Goal: Task Accomplishment & Management: Use online tool/utility

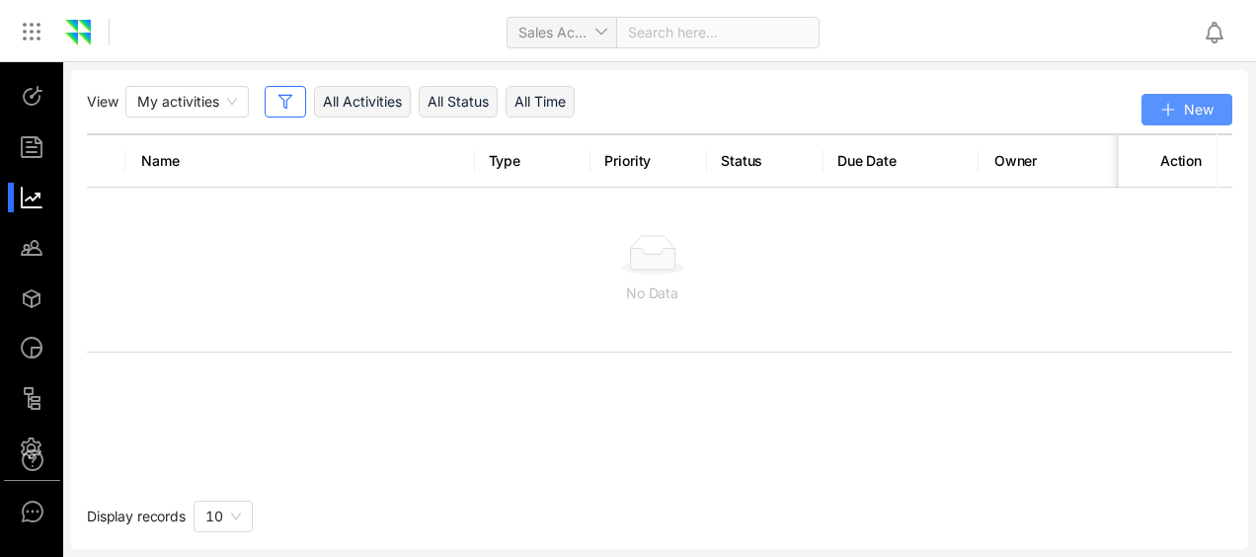
click at [1214, 119] on button "New" at bounding box center [1187, 110] width 91 height 32
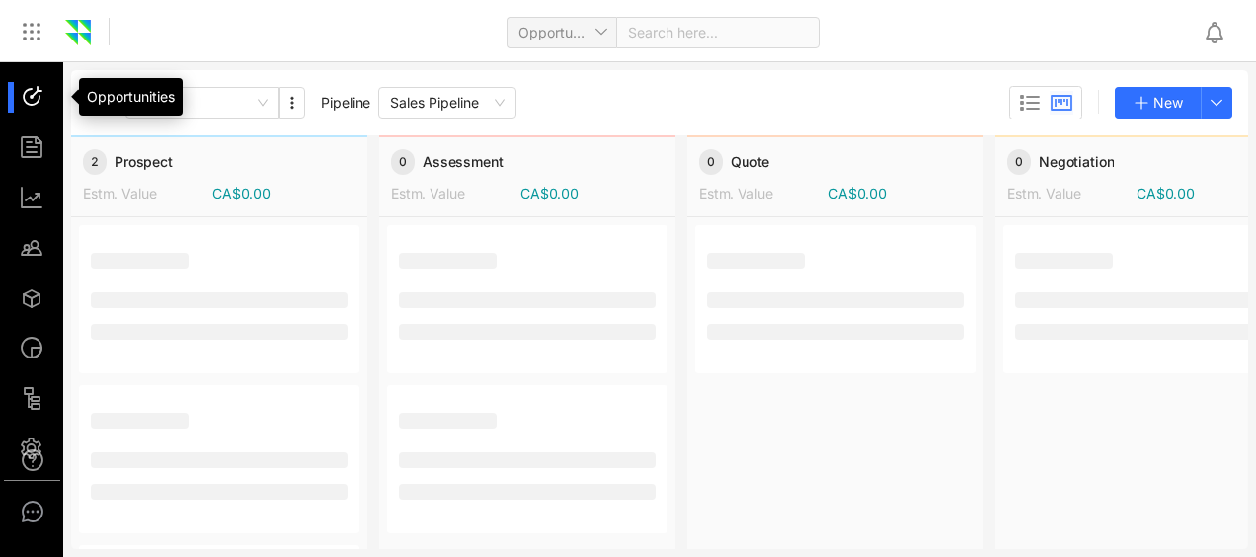
click at [38, 92] on div at bounding box center [41, 97] width 42 height 31
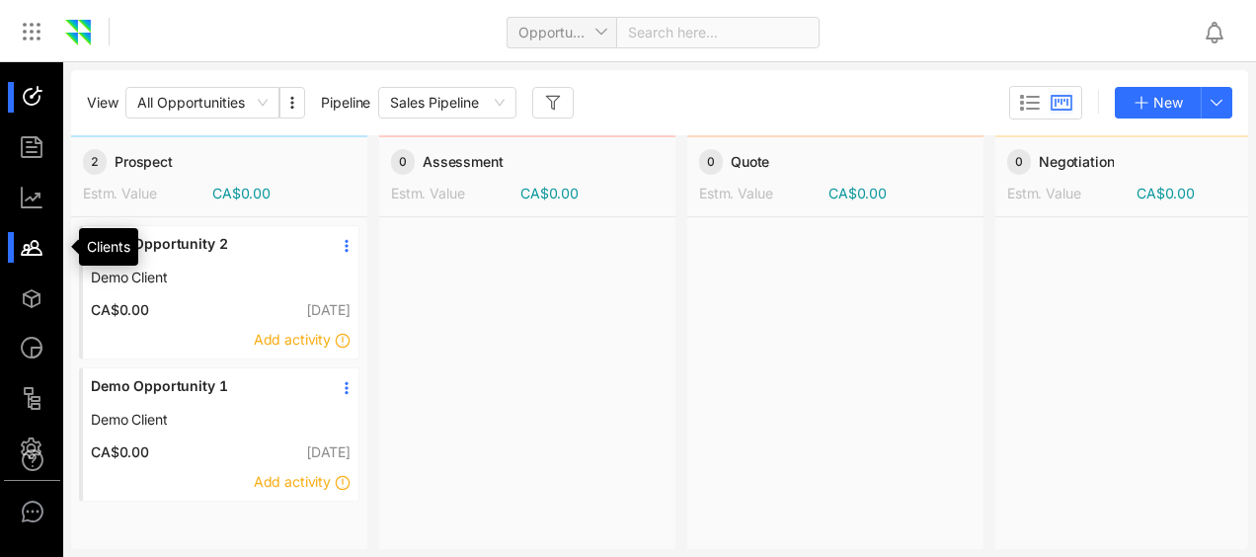
click at [32, 245] on div at bounding box center [41, 247] width 42 height 31
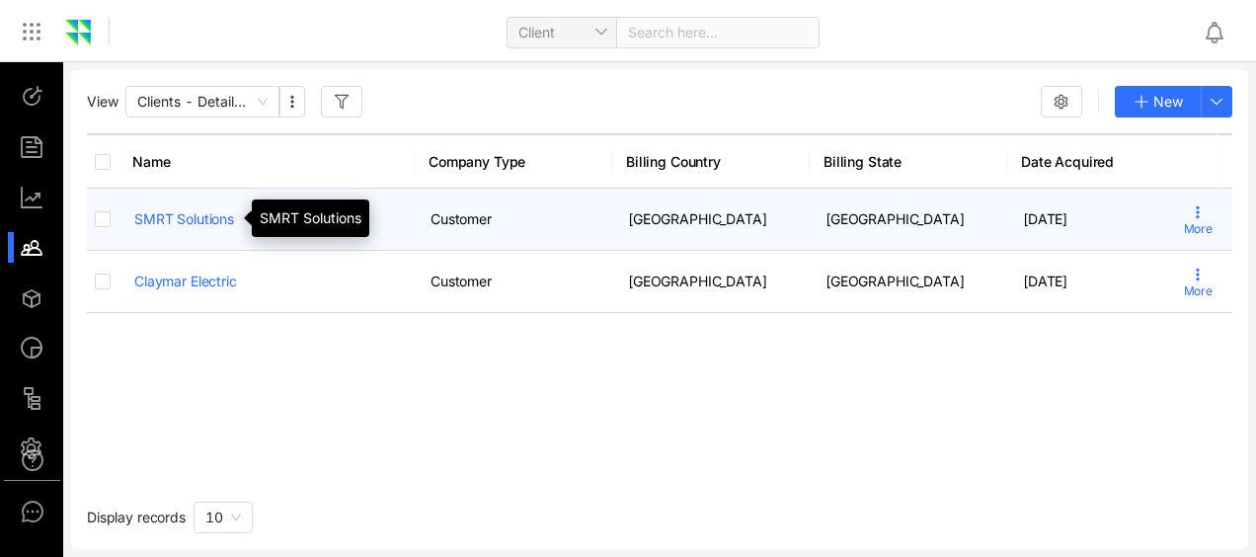
click at [203, 217] on link "SMRT Solutions" at bounding box center [184, 218] width 100 height 17
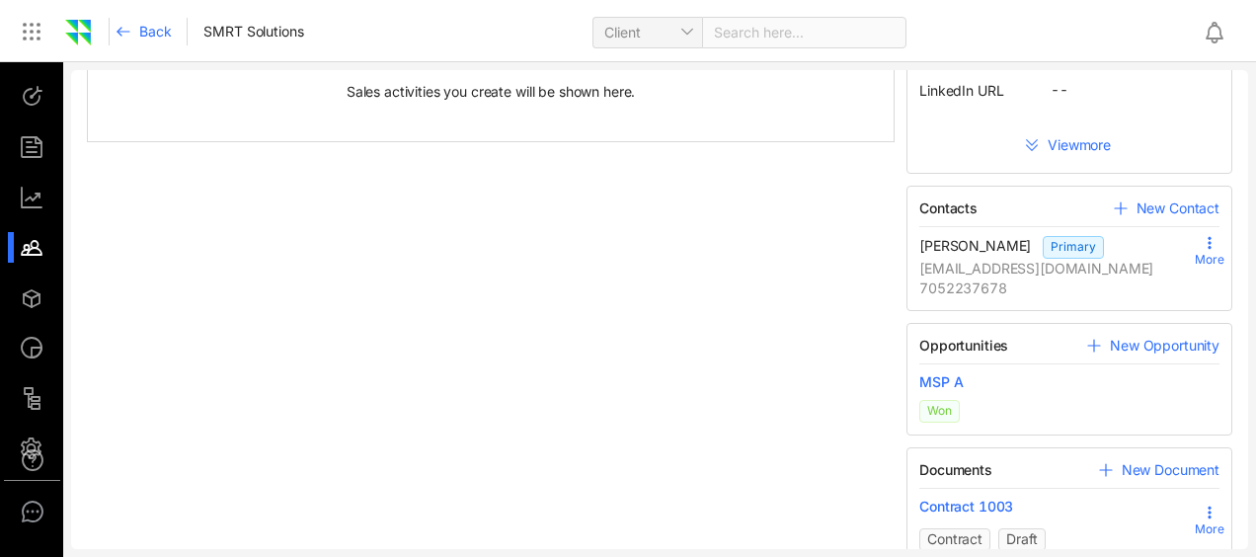
scroll to position [269, 0]
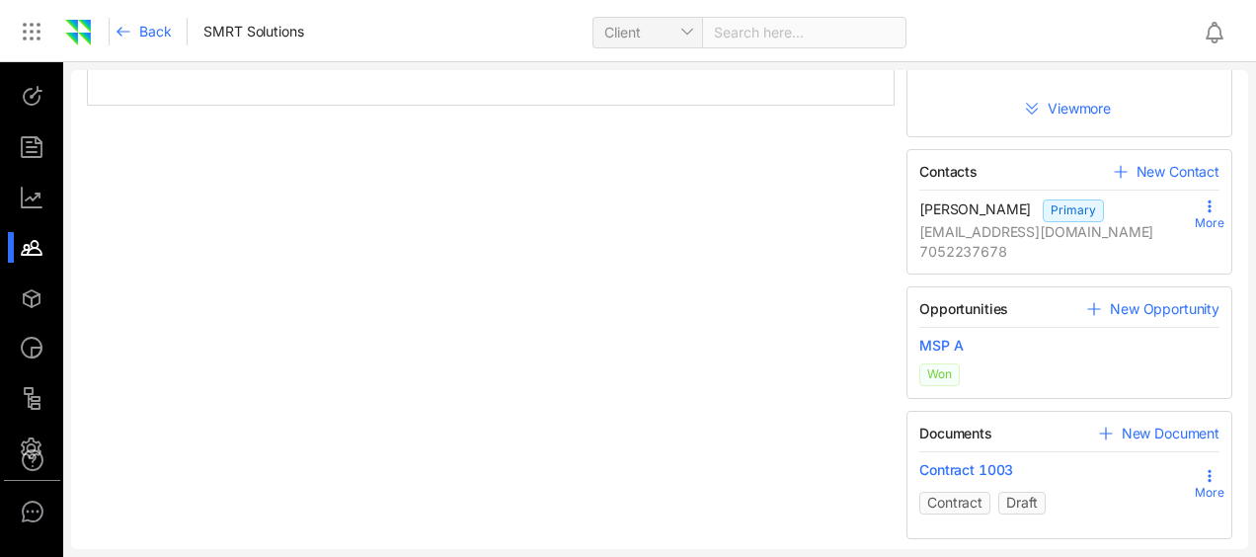
click at [1202, 472] on icon at bounding box center [1210, 476] width 16 height 16
click at [675, 324] on div "All Notes Tasks Meetings Calls Emails History Action All Time All Activity Sale…" at bounding box center [491, 178] width 820 height 722
click at [1167, 435] on span "New Document" at bounding box center [1171, 434] width 98 height 20
type input "**********"
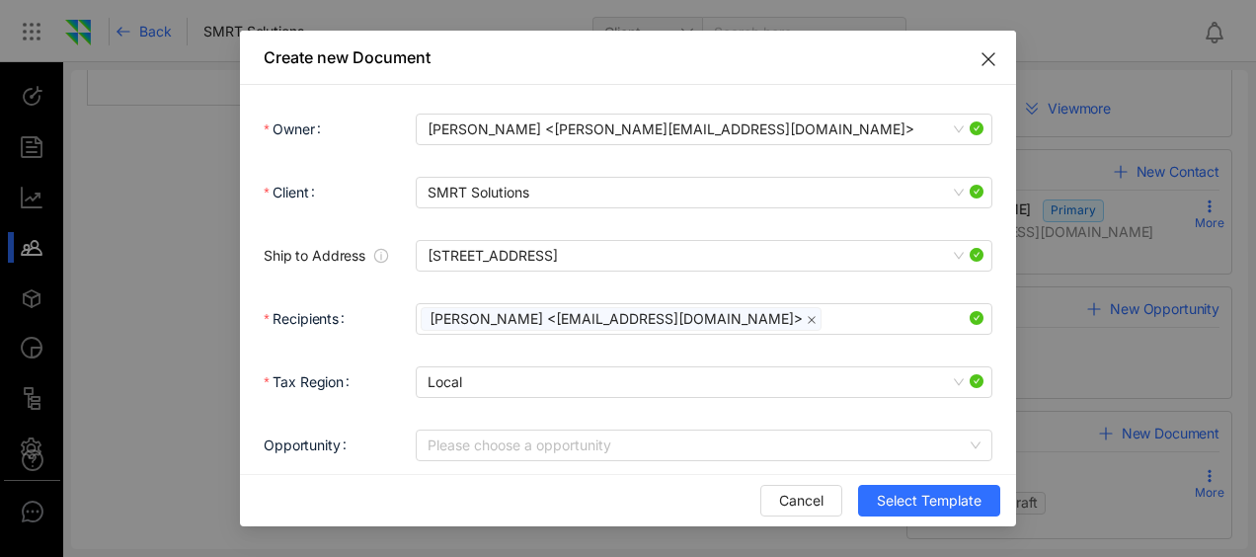
scroll to position [0, 0]
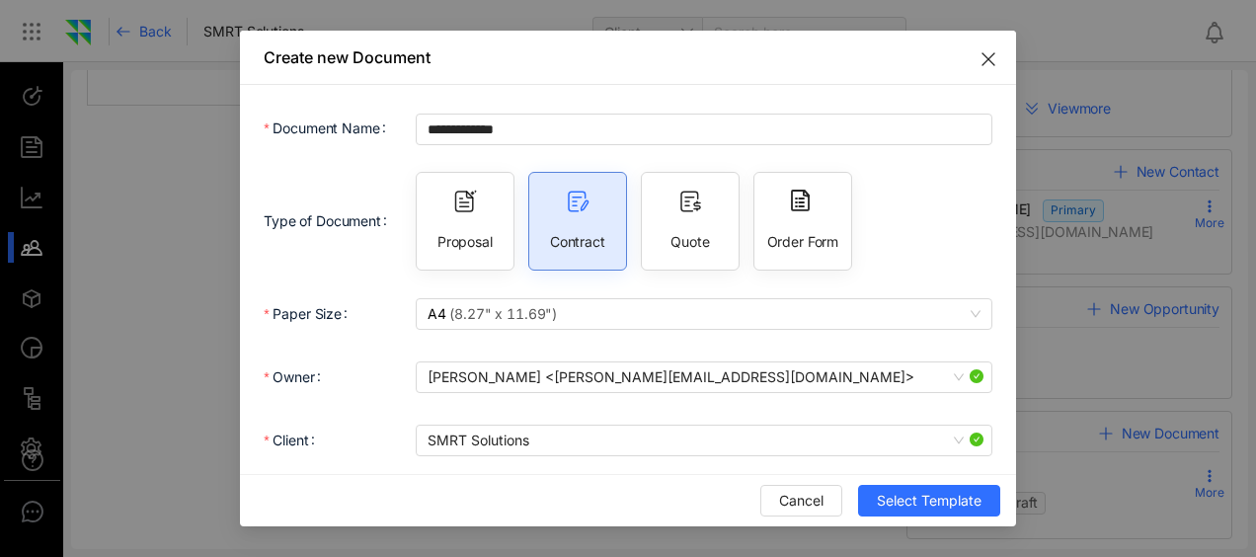
click at [996, 57] on icon "Close" at bounding box center [989, 59] width 16 height 16
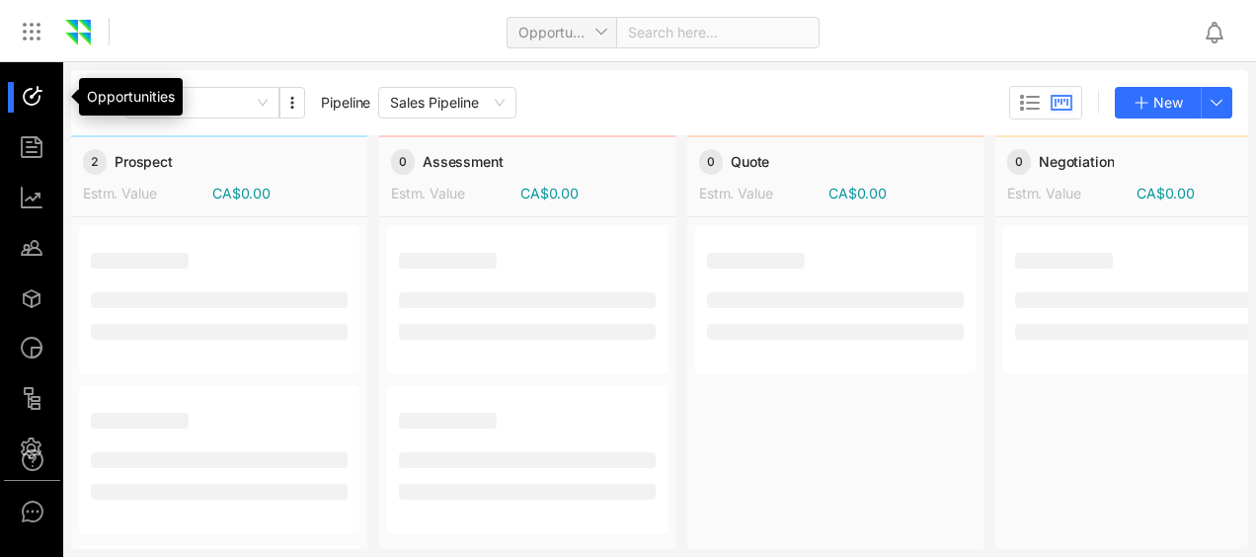
click at [41, 111] on div at bounding box center [41, 97] width 42 height 31
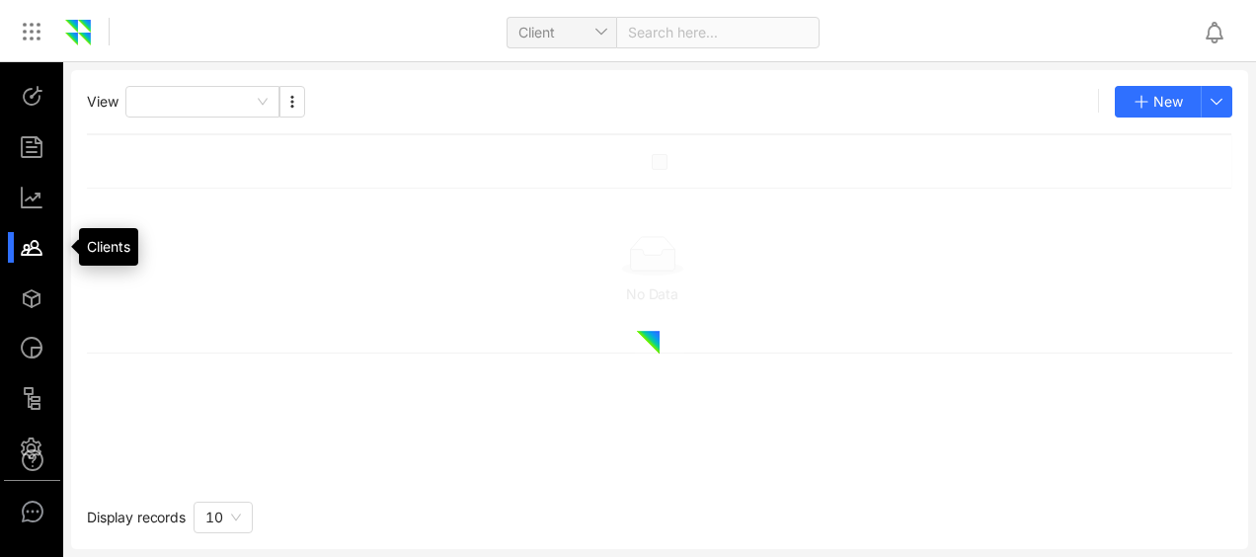
click at [34, 260] on div at bounding box center [41, 247] width 42 height 31
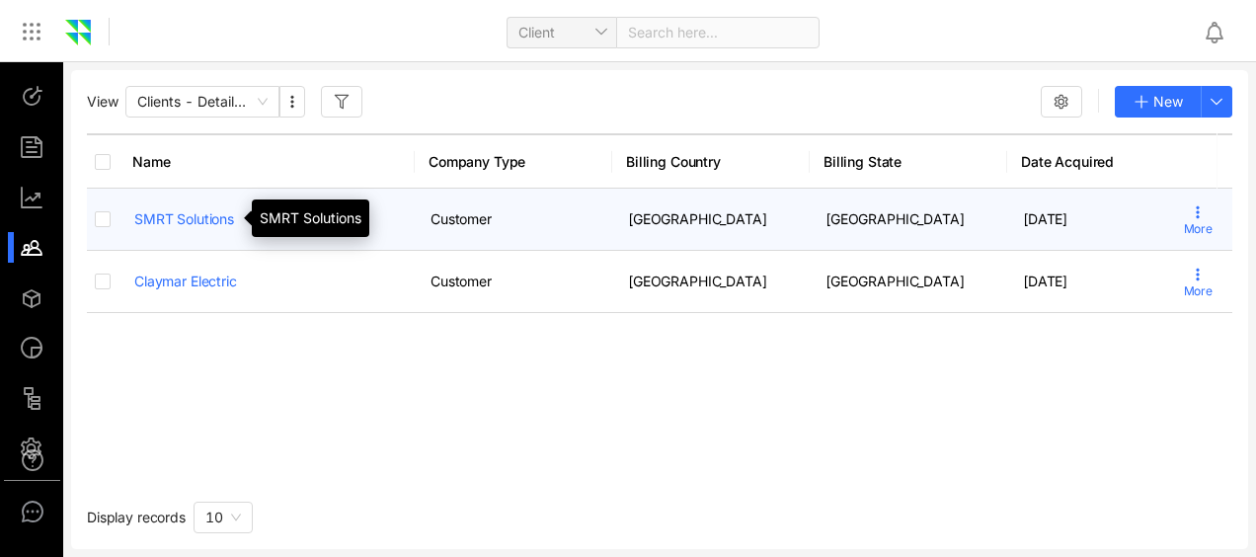
click at [188, 218] on link "SMRT Solutions" at bounding box center [184, 218] width 100 height 17
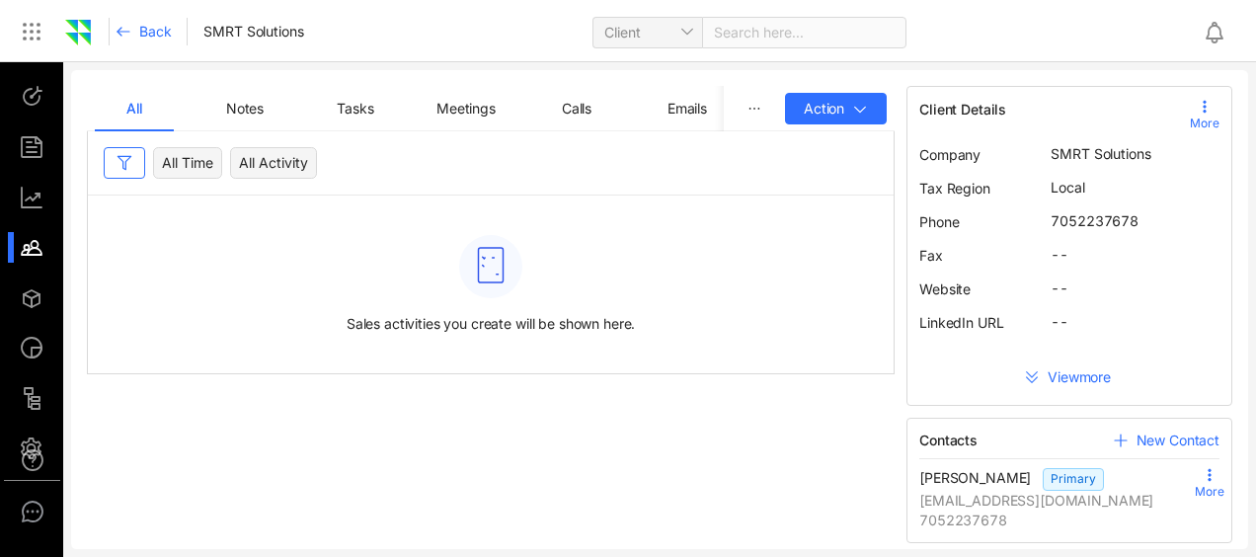
scroll to position [269, 0]
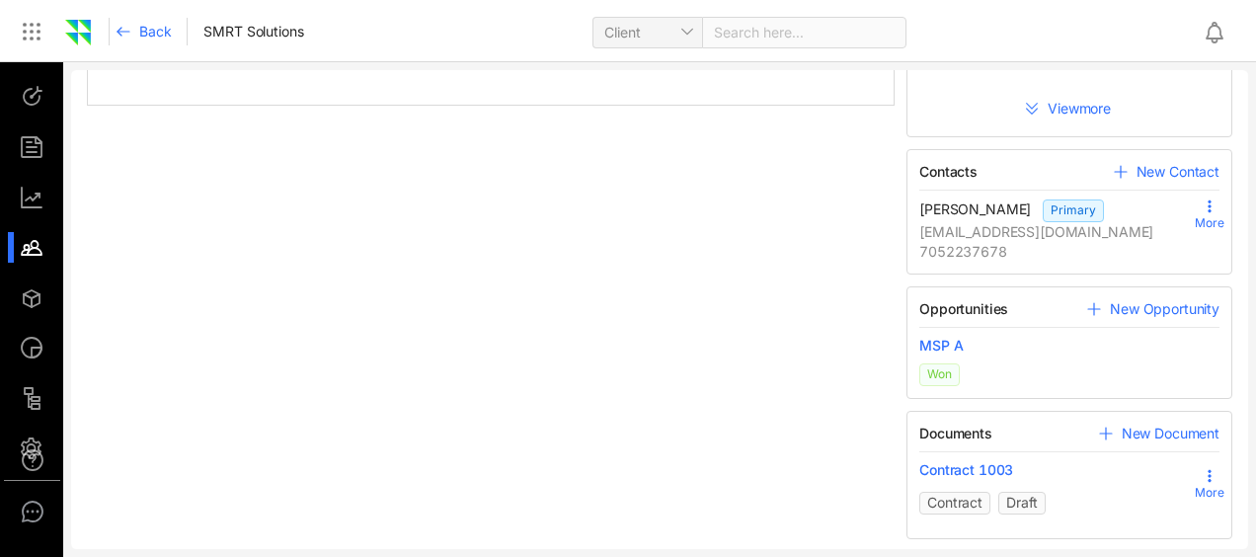
click at [1146, 434] on span "New Document" at bounding box center [1171, 434] width 98 height 20
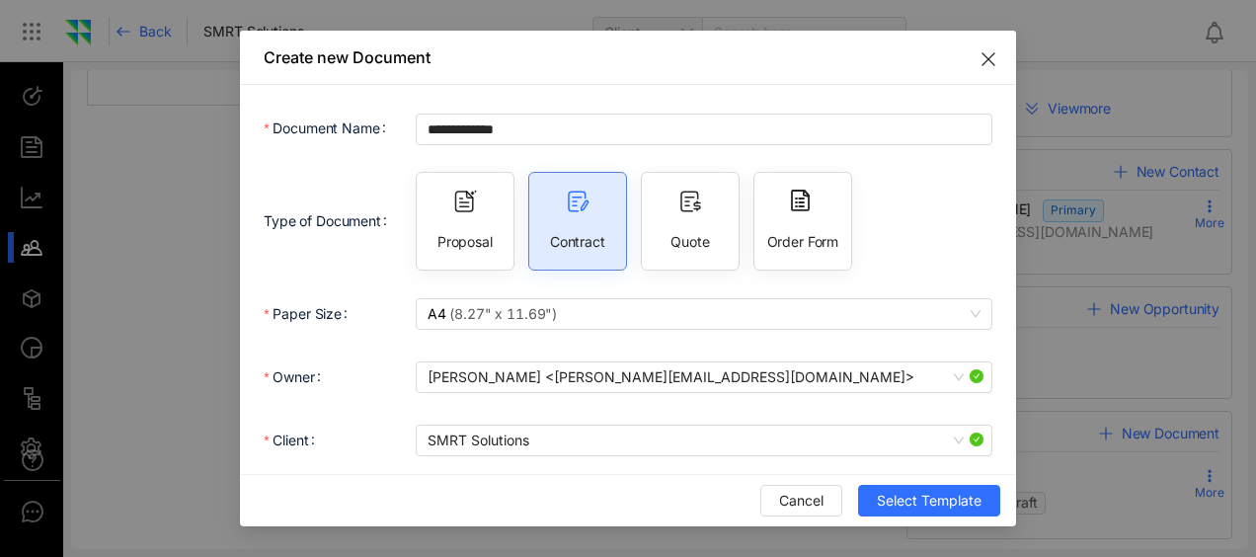
click at [996, 51] on icon "Close" at bounding box center [989, 59] width 16 height 16
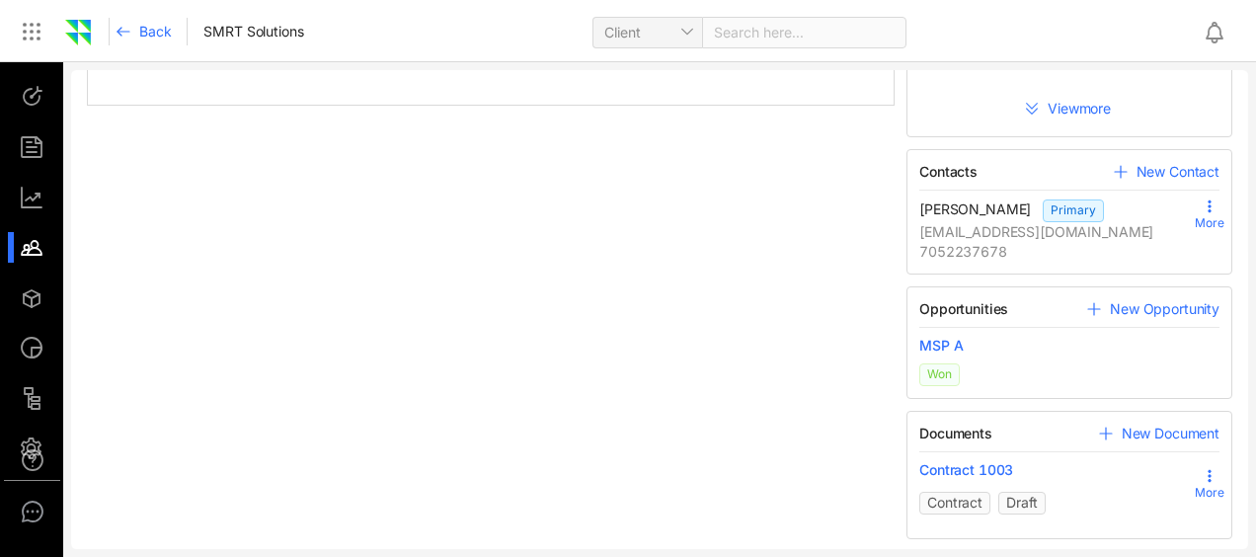
click at [1151, 302] on span "New Opportunity" at bounding box center [1165, 309] width 110 height 20
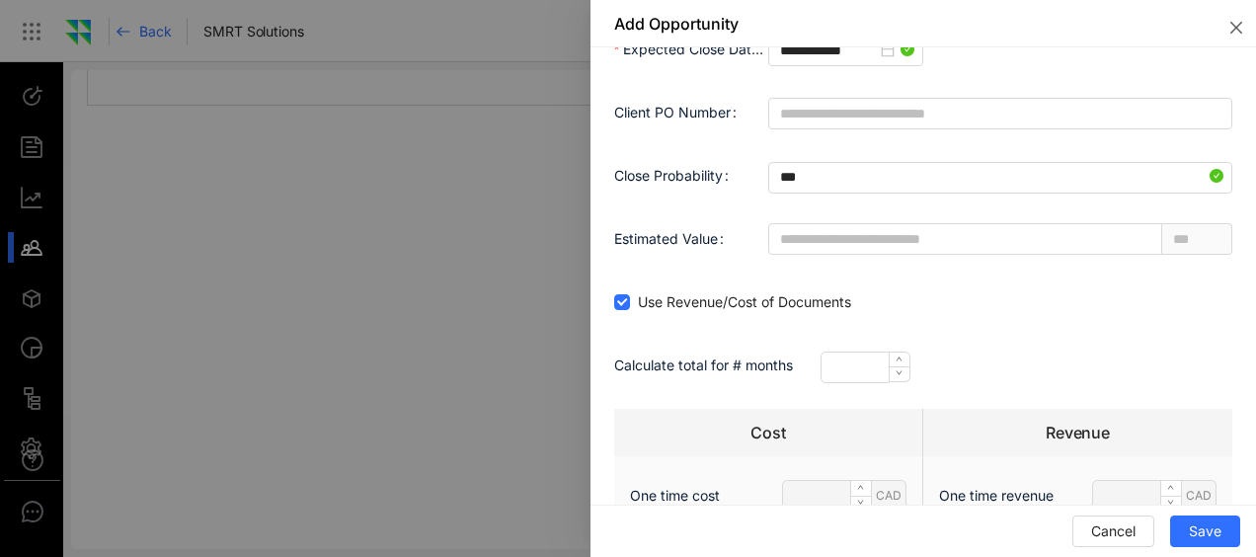
scroll to position [0, 0]
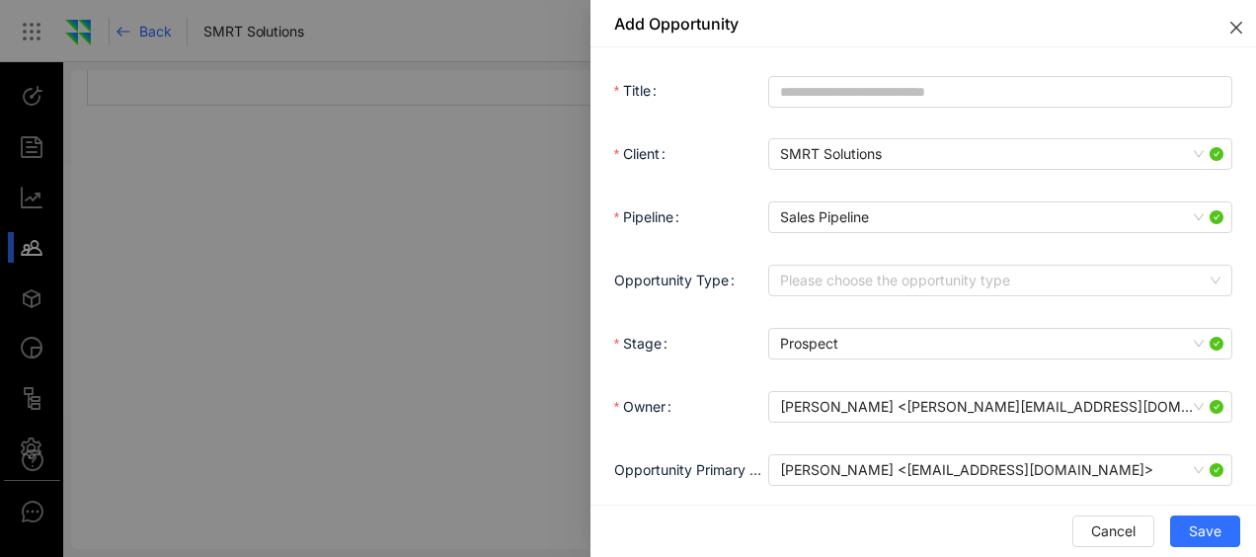
click at [1241, 38] on button "Close" at bounding box center [1232, 23] width 47 height 47
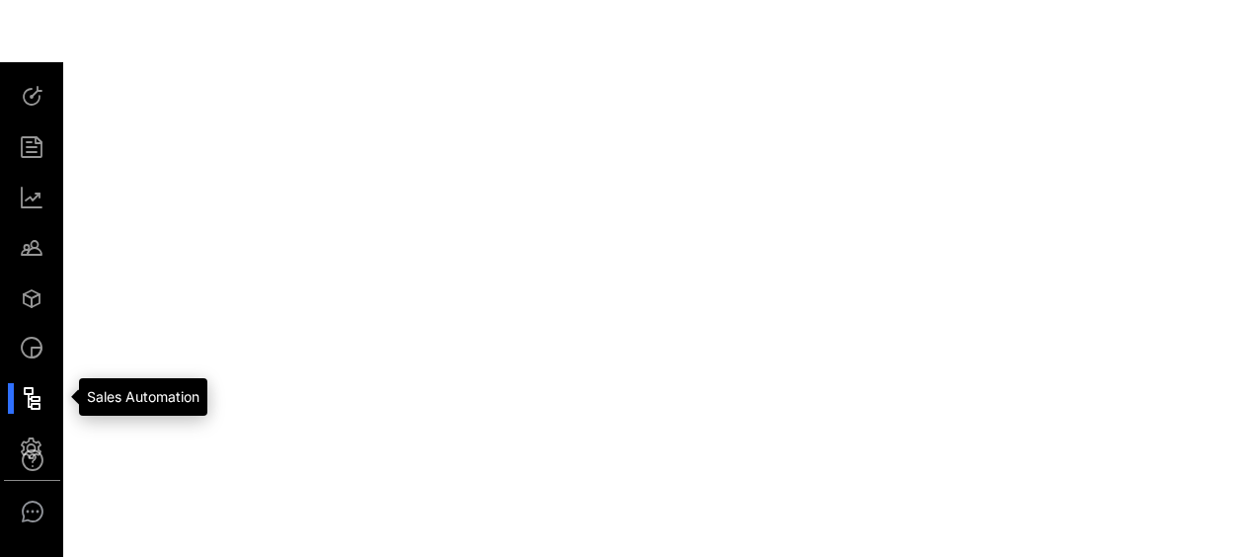
click at [25, 407] on div at bounding box center [41, 398] width 42 height 31
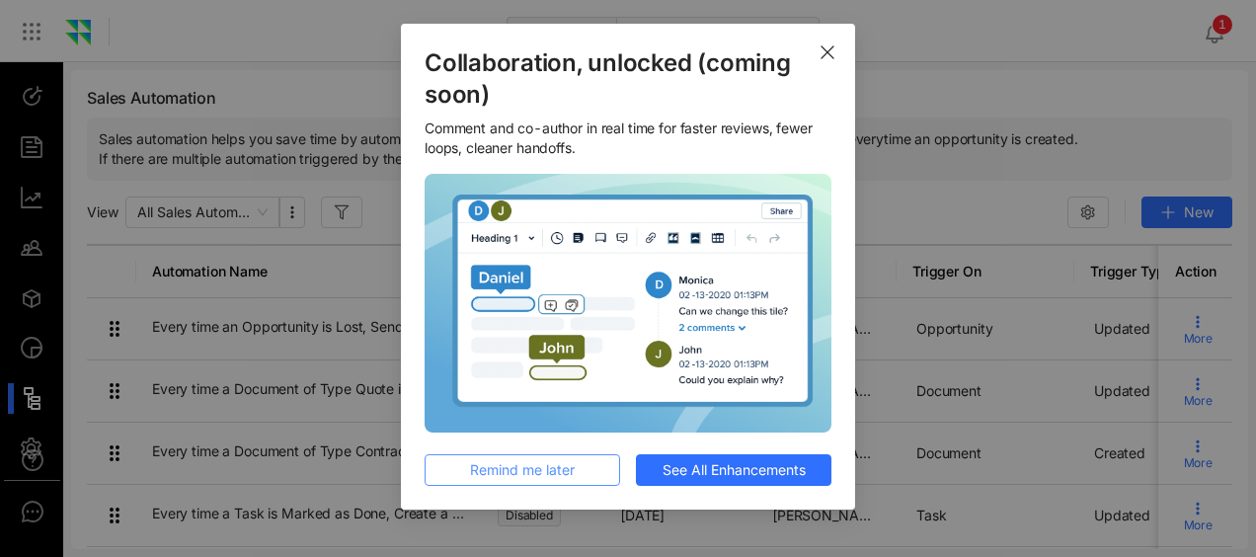
click at [548, 468] on span "Remind me later" at bounding box center [522, 470] width 105 height 22
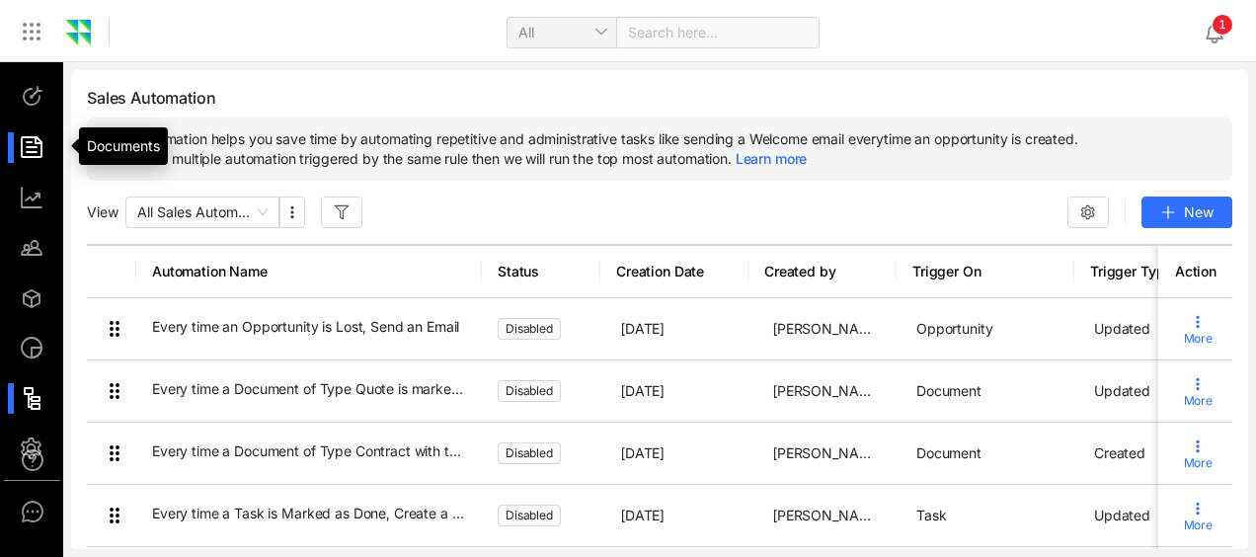
click at [26, 156] on div at bounding box center [41, 147] width 42 height 31
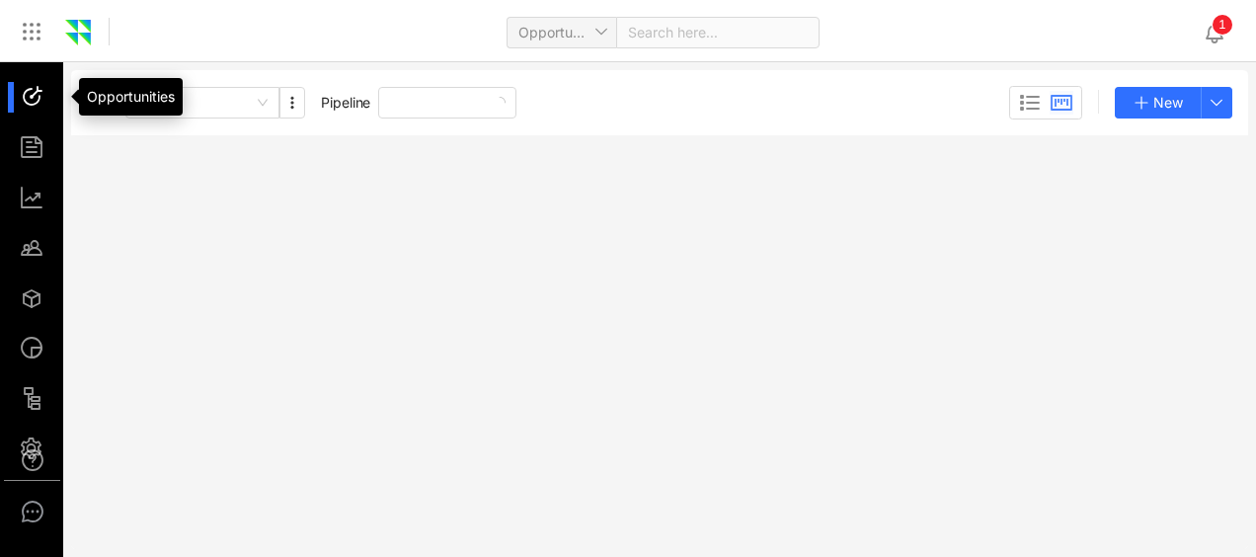
click at [36, 112] on div at bounding box center [41, 97] width 42 height 31
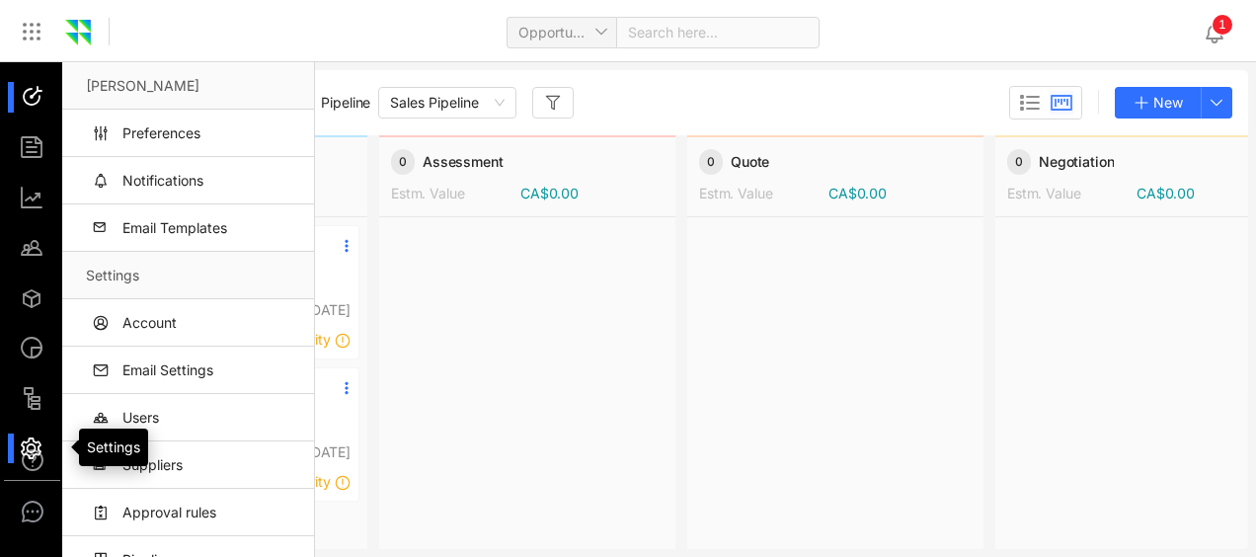
click at [36, 434] on div at bounding box center [41, 449] width 42 height 31
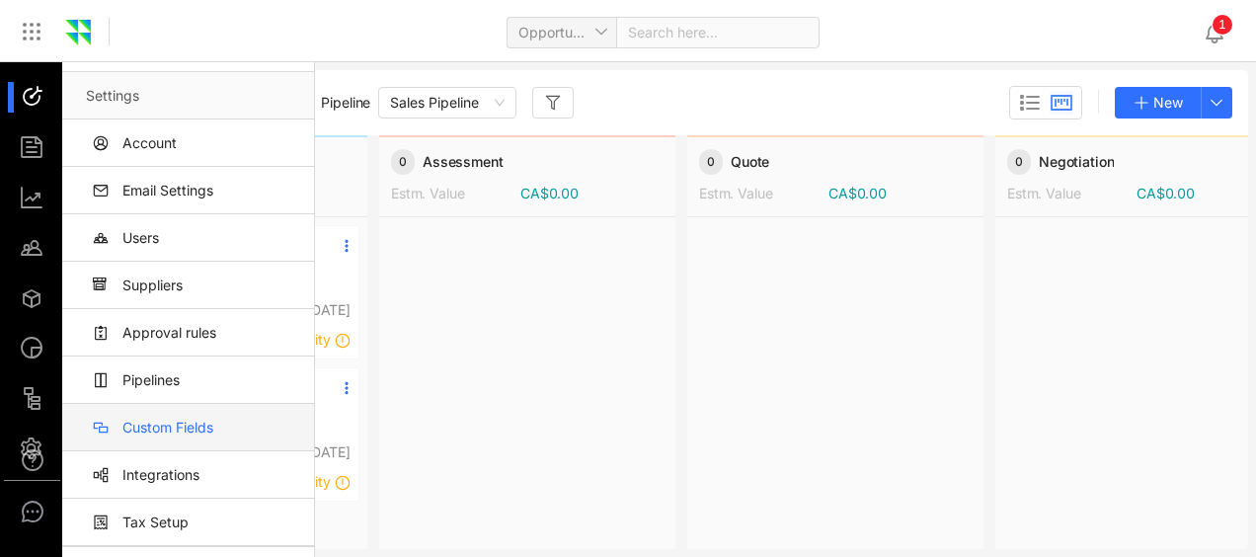
scroll to position [231, 0]
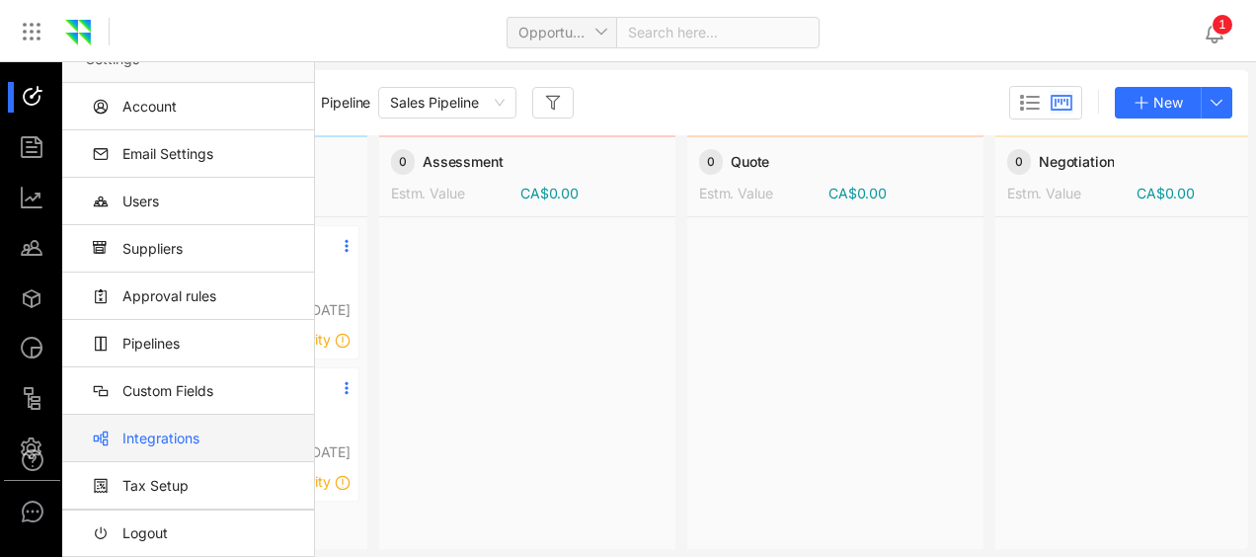
click at [174, 423] on link "Integrations" at bounding box center [192, 438] width 212 height 47
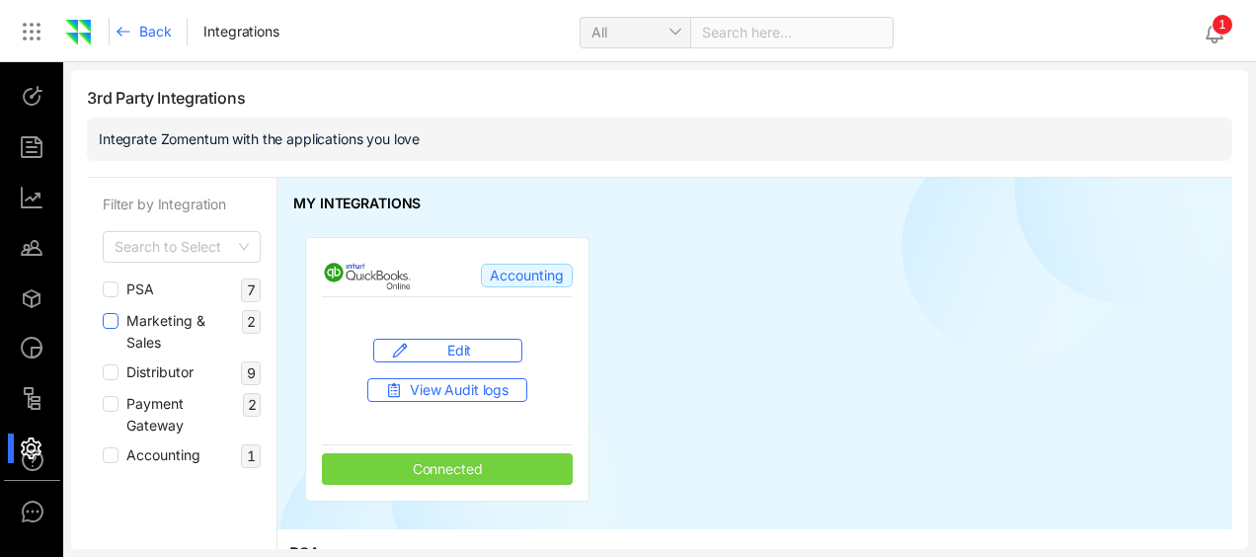
click at [138, 324] on span "Marketing & Sales" at bounding box center [180, 331] width 123 height 43
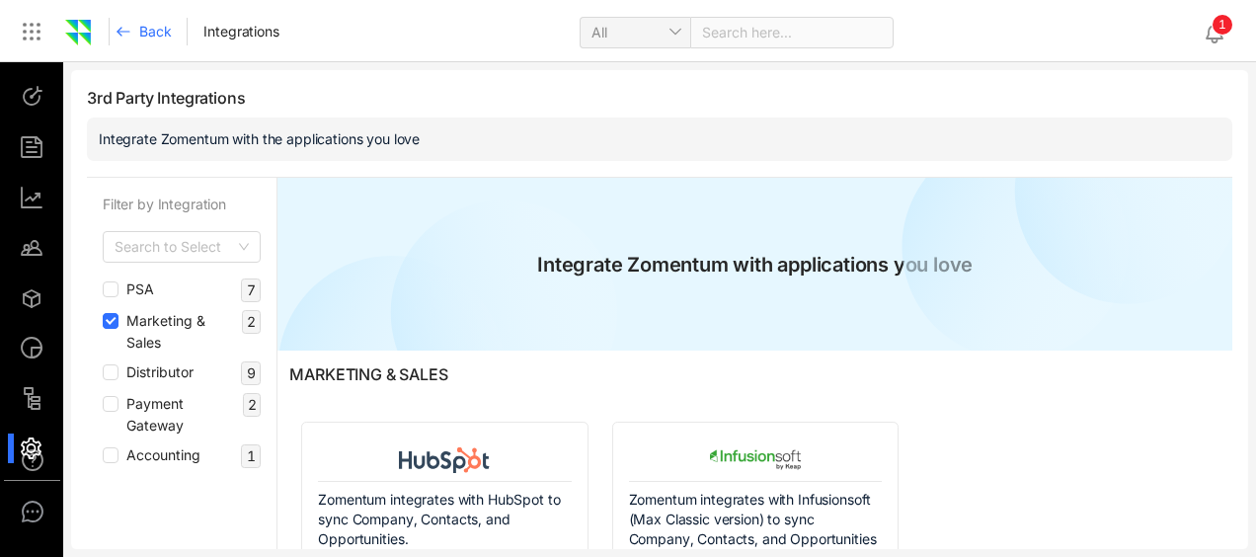
click at [138, 324] on span "Marketing & Sales" at bounding box center [180, 331] width 123 height 43
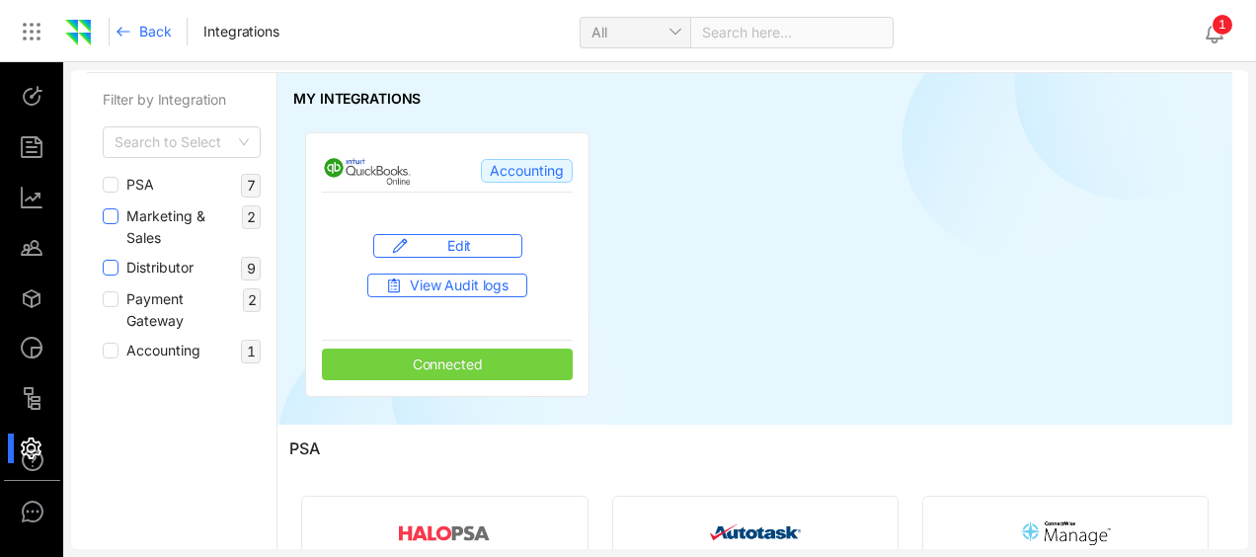
scroll to position [106, 0]
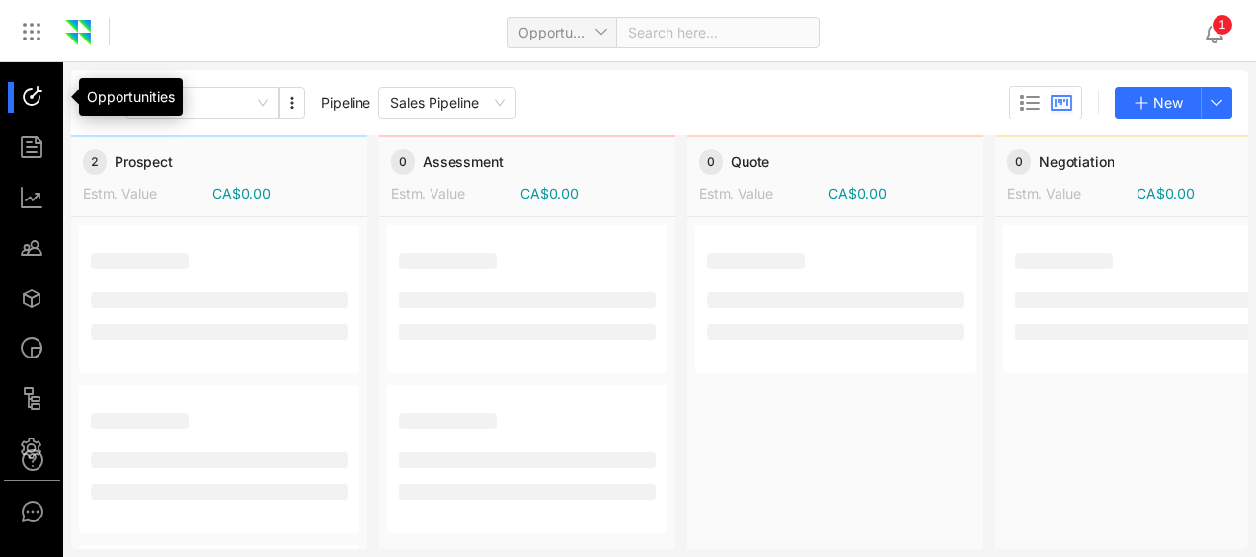
click at [23, 99] on div at bounding box center [41, 97] width 42 height 31
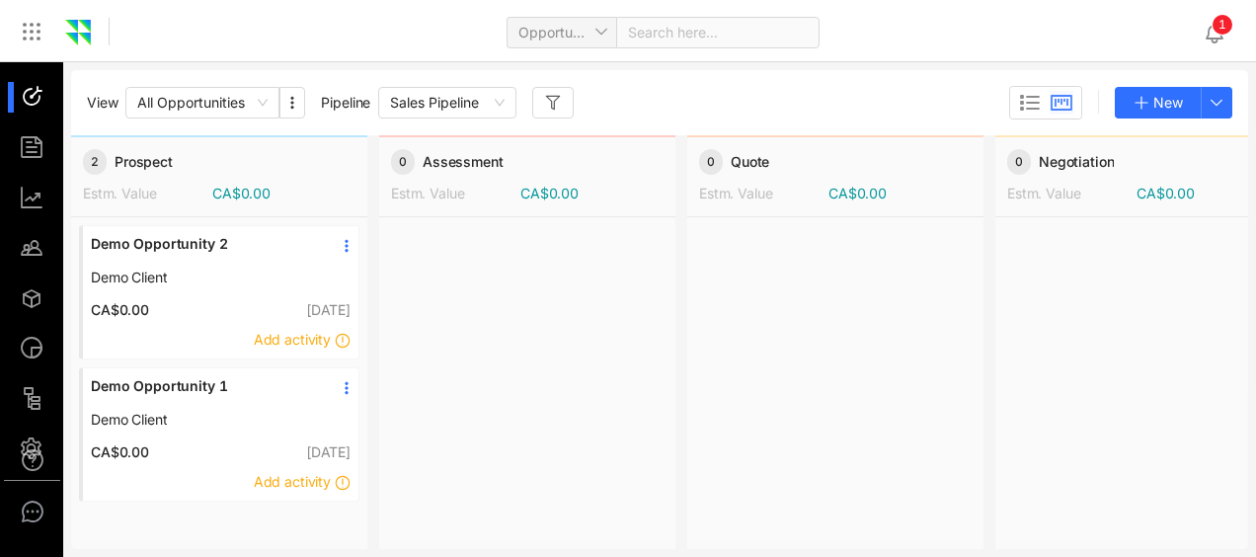
click at [343, 249] on icon at bounding box center [347, 246] width 16 height 16
click at [693, 105] on div "View All Opportunities Pipeline Sales Pipeline New" at bounding box center [660, 103] width 1146 height 34
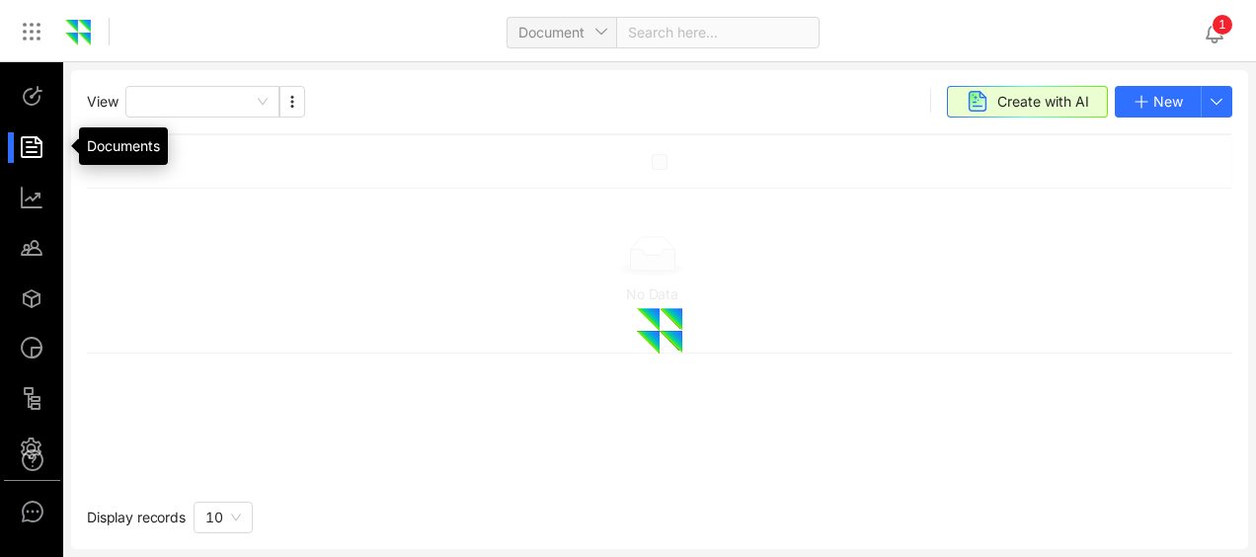
click at [33, 148] on div at bounding box center [41, 147] width 42 height 31
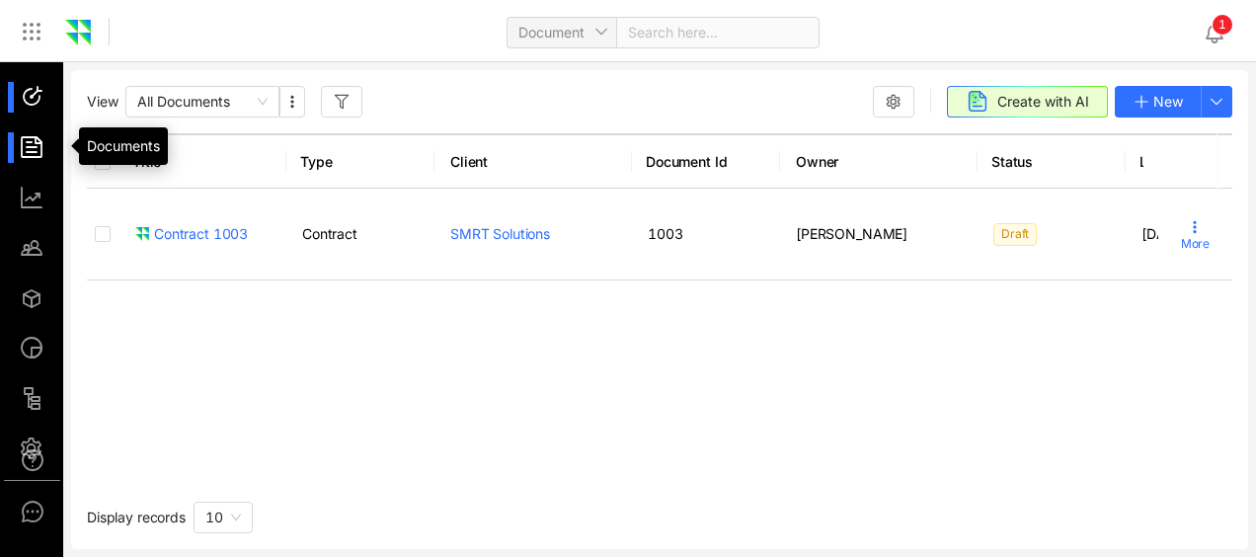
click at [46, 93] on div at bounding box center [41, 97] width 42 height 31
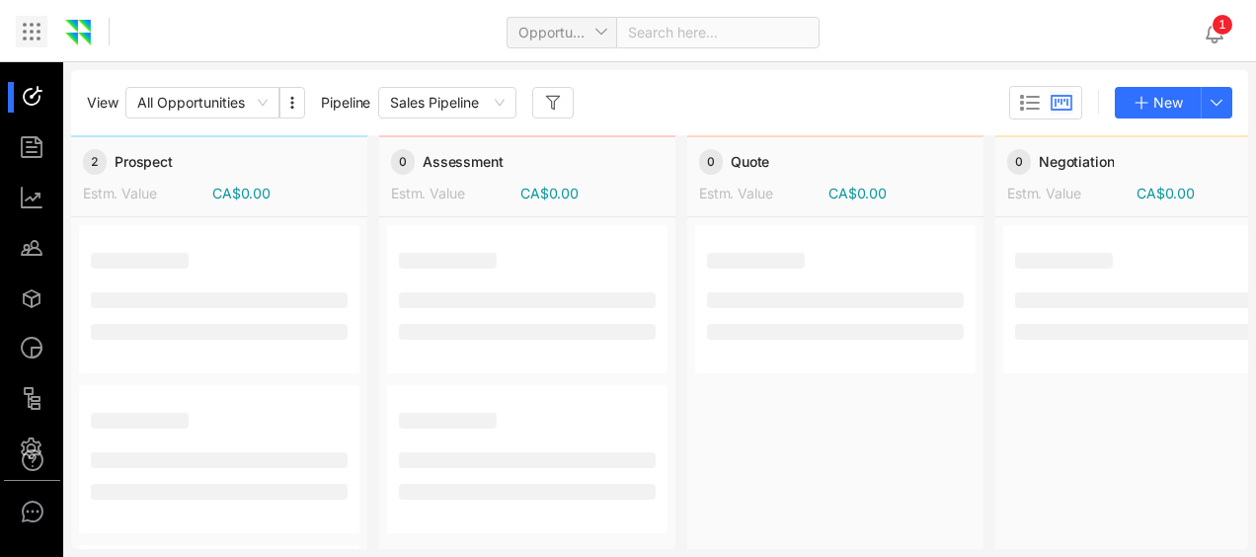
click at [34, 33] on icon at bounding box center [32, 32] width 24 height 24
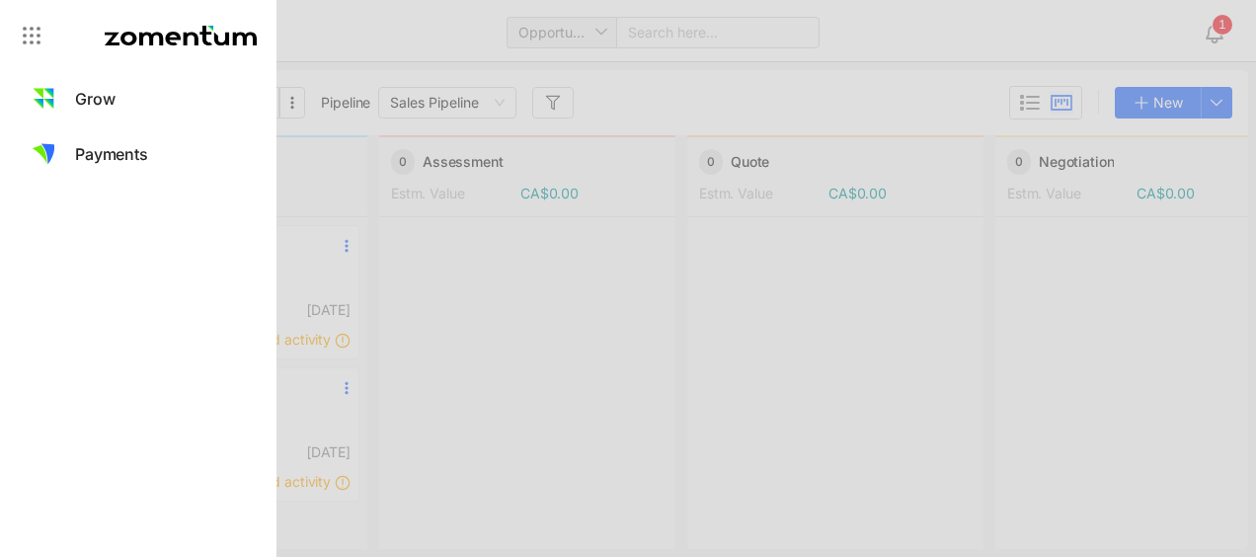
click at [346, 18] on div at bounding box center [628, 278] width 1256 height 557
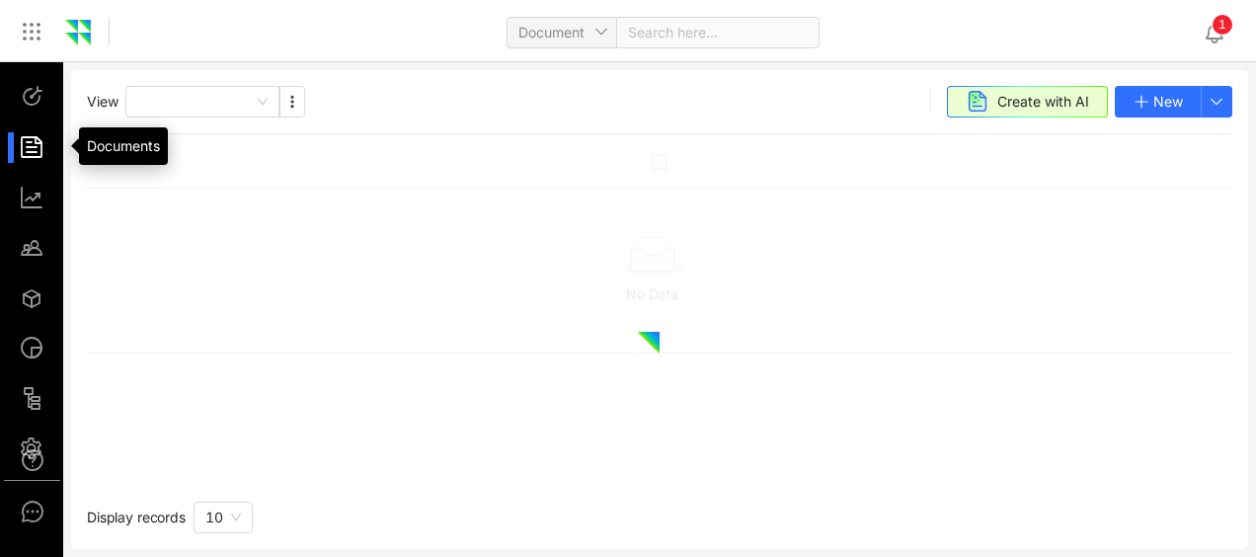
click at [40, 148] on div at bounding box center [41, 147] width 42 height 31
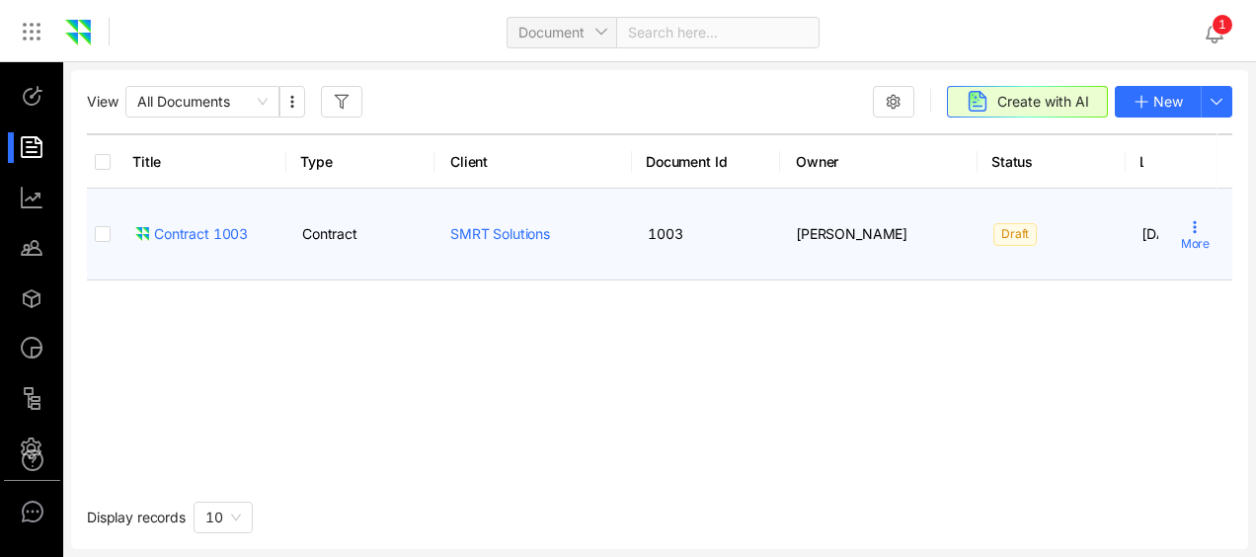
click at [1187, 235] on icon at bounding box center [1195, 227] width 16 height 16
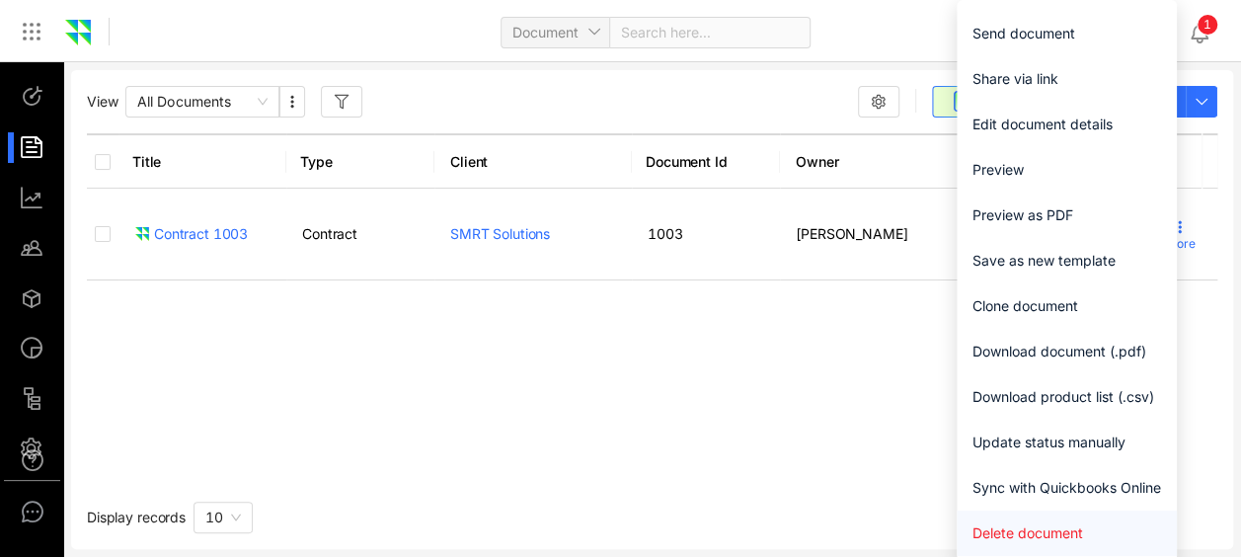
click at [1039, 526] on span "Delete document" at bounding box center [1067, 533] width 189 height 22
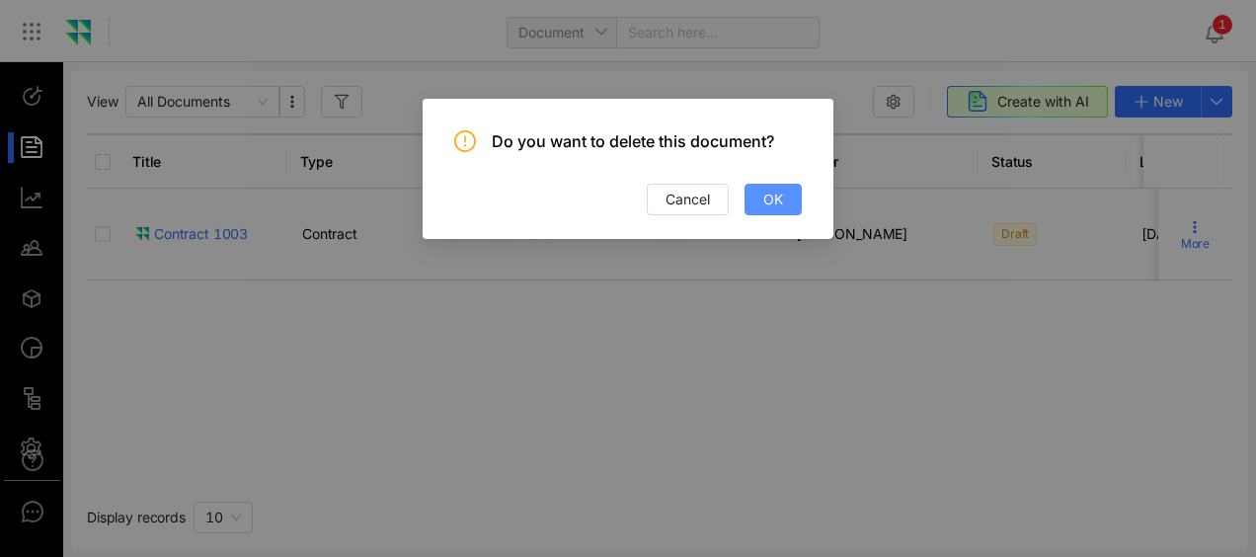
click at [781, 189] on span "OK" at bounding box center [773, 200] width 20 height 22
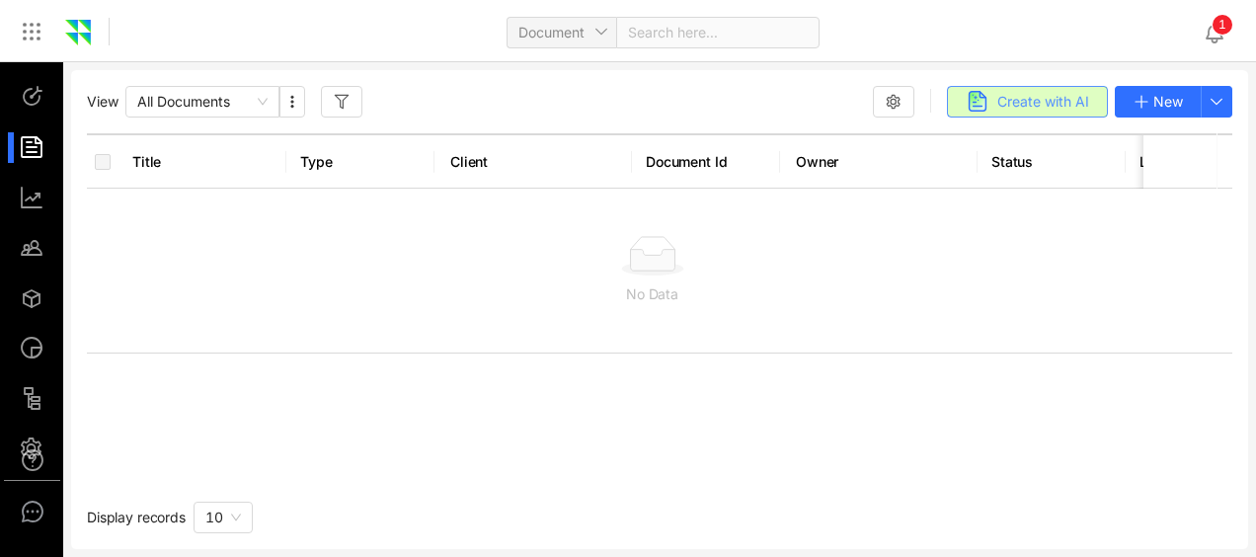
click at [1047, 108] on span "Create with AI" at bounding box center [1043, 102] width 92 height 22
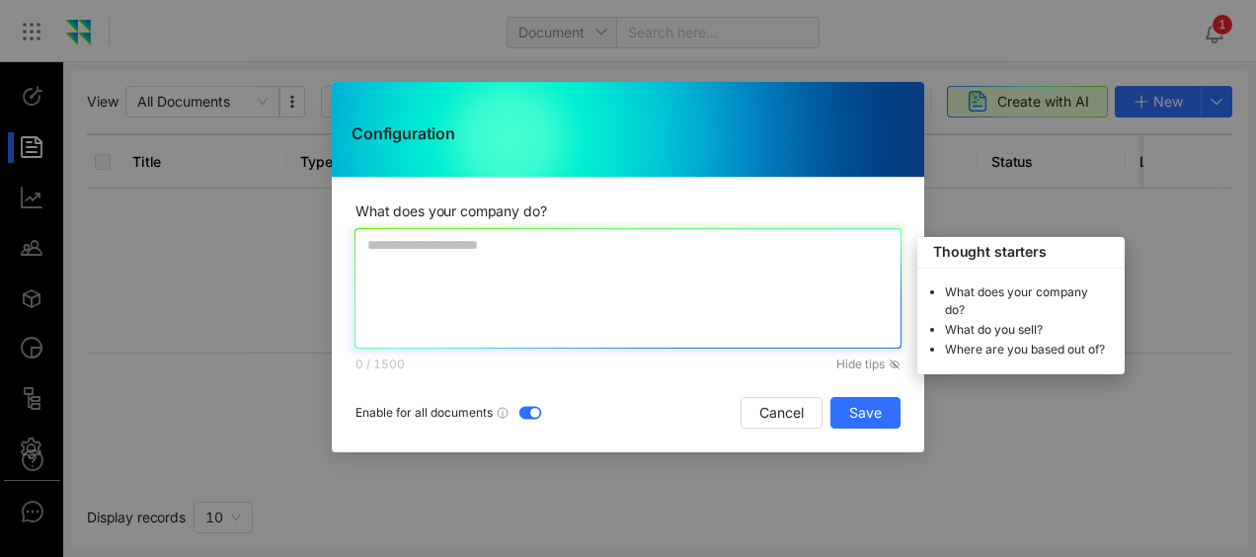
click at [656, 277] on textarea at bounding box center [628, 288] width 545 height 119
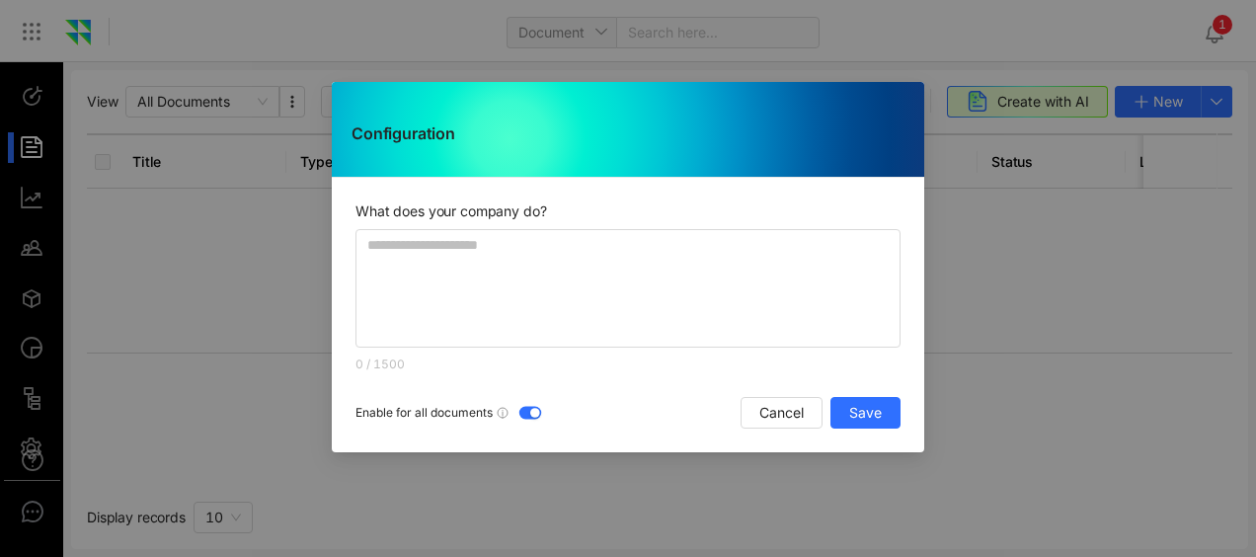
click at [525, 408] on button "button" at bounding box center [530, 412] width 22 height 13
click at [525, 408] on div "button" at bounding box center [525, 413] width 10 height 10
click at [666, 225] on div "What does your company do? Hide tips Thought starters What does your company do…" at bounding box center [628, 287] width 545 height 172
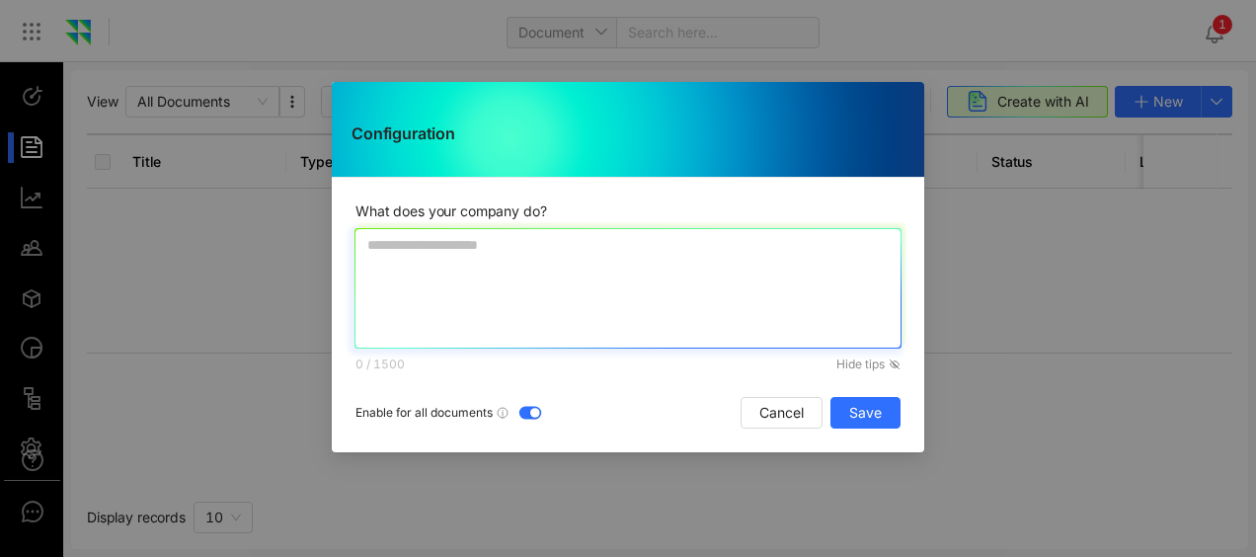
paste textarea "**********"
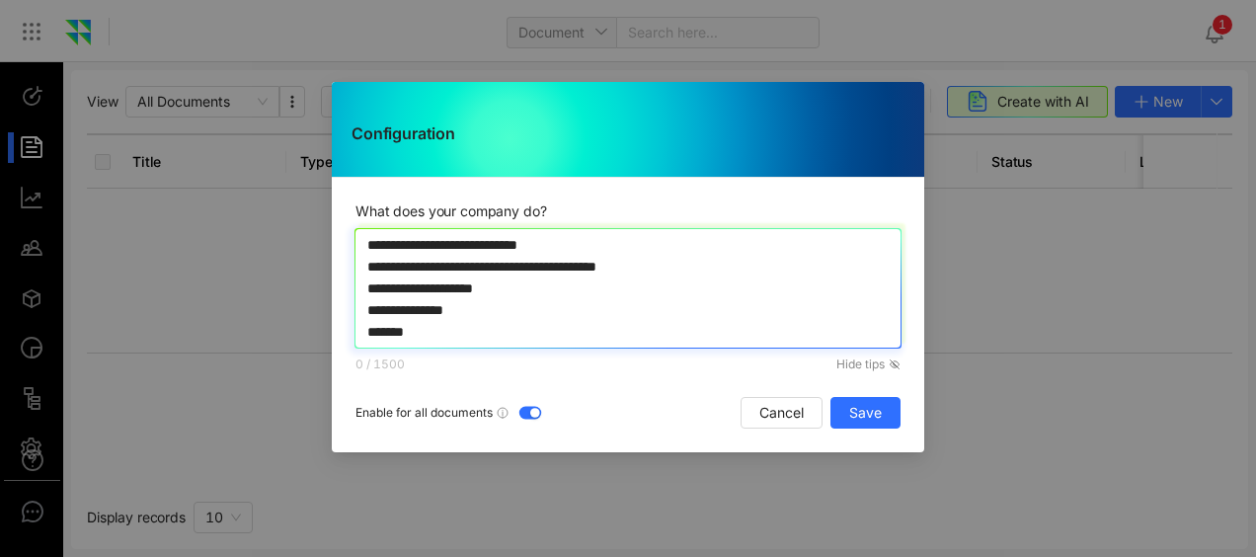
click at [643, 275] on textarea at bounding box center [628, 288] width 545 height 119
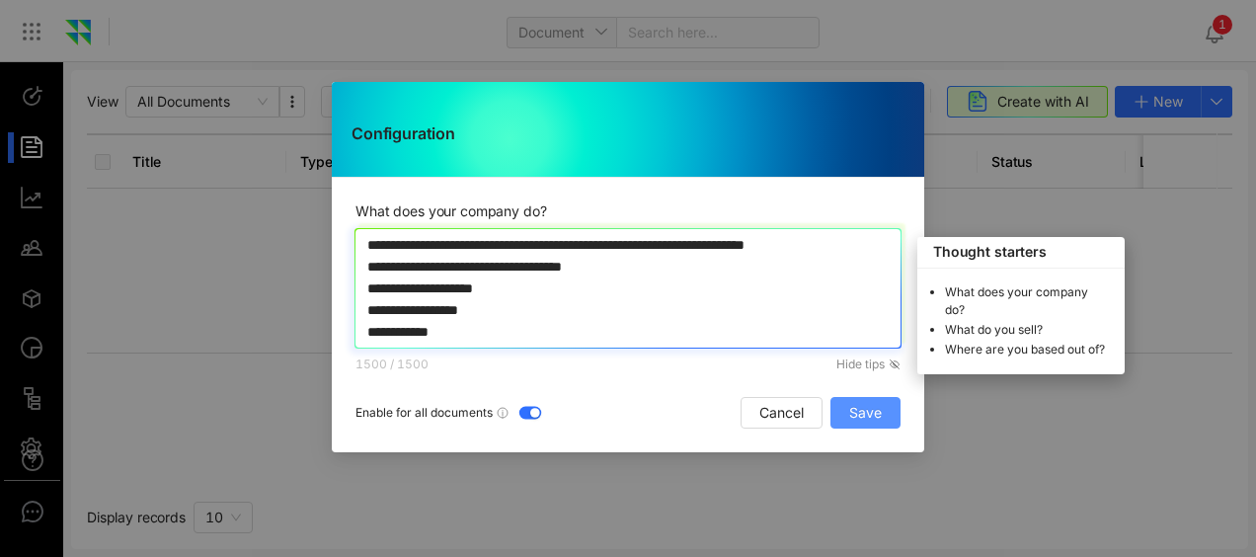
type textarea "**********"
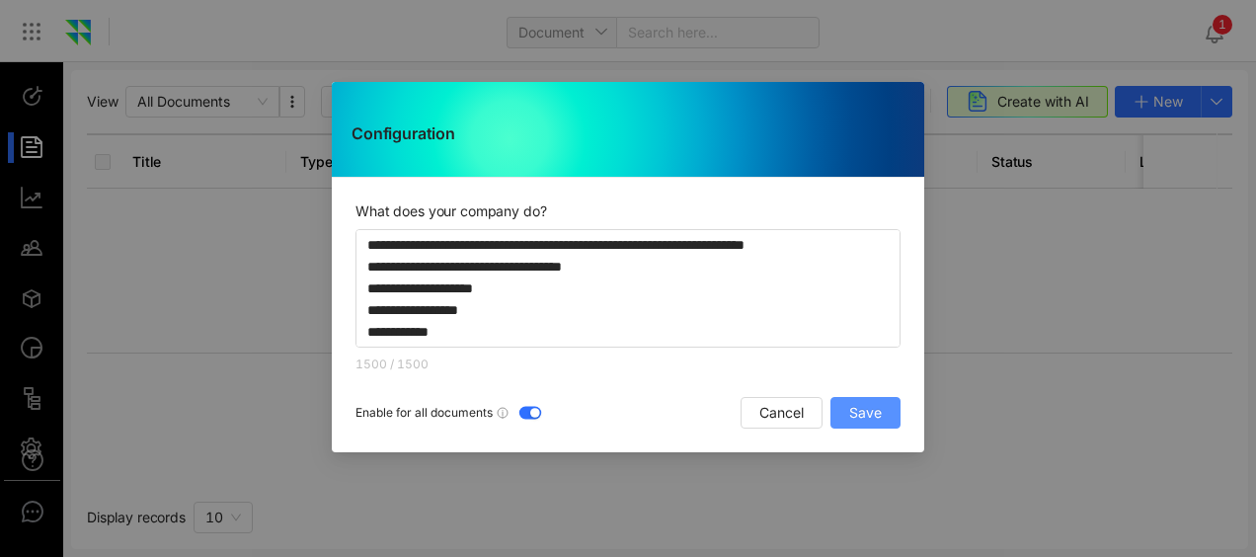
click at [877, 407] on span "Save" at bounding box center [865, 413] width 33 height 22
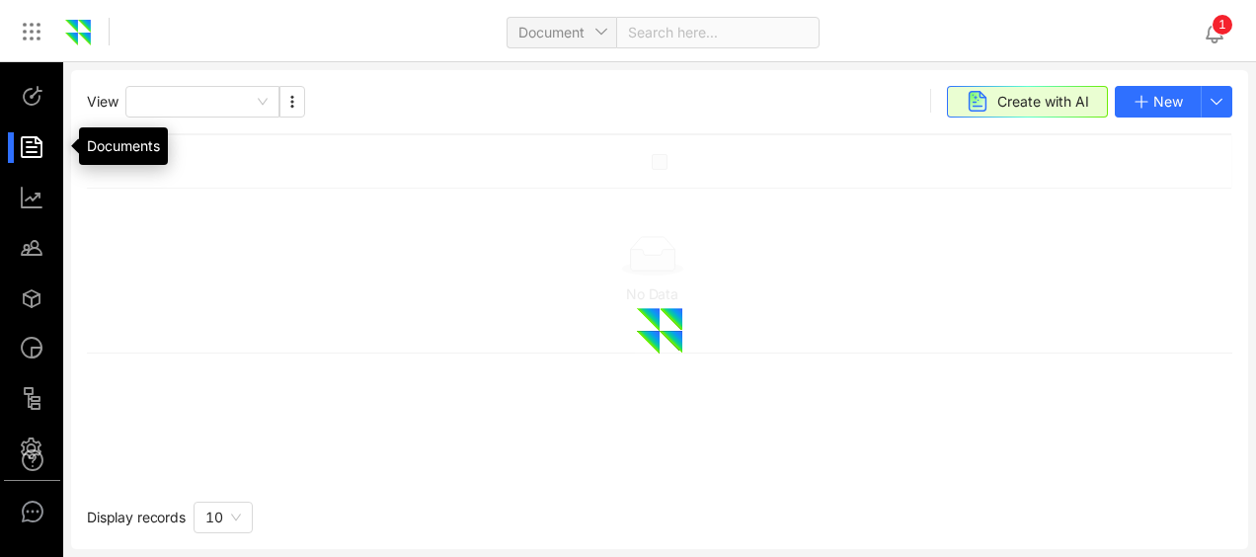
click at [40, 147] on div at bounding box center [41, 147] width 42 height 31
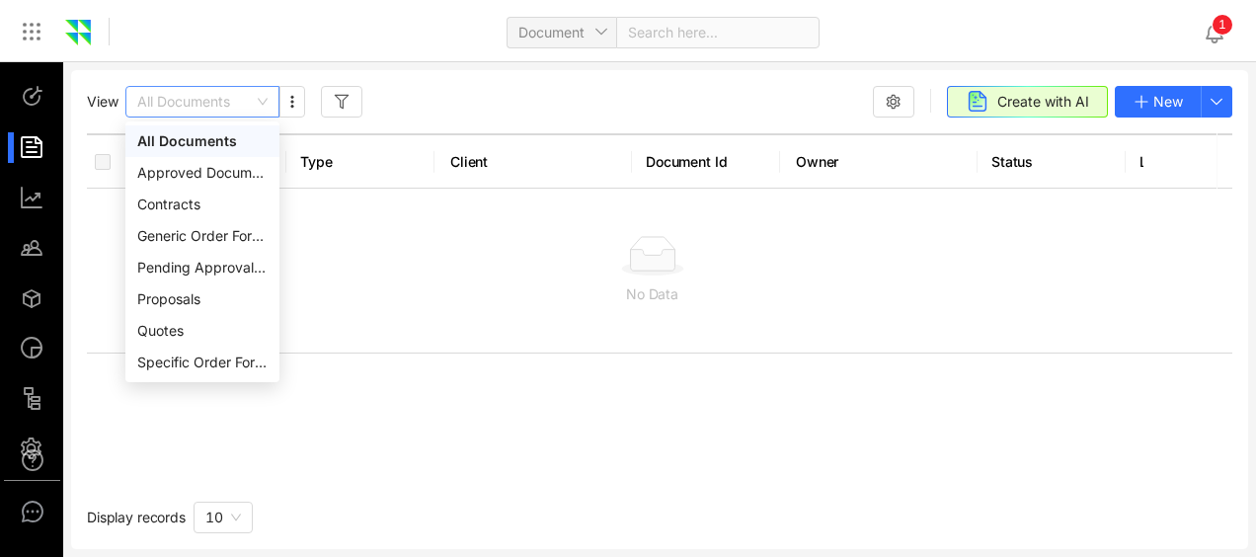
click at [267, 99] on span "All Documents" at bounding box center [202, 102] width 130 height 30
click at [900, 101] on use "button" at bounding box center [893, 101] width 13 height 13
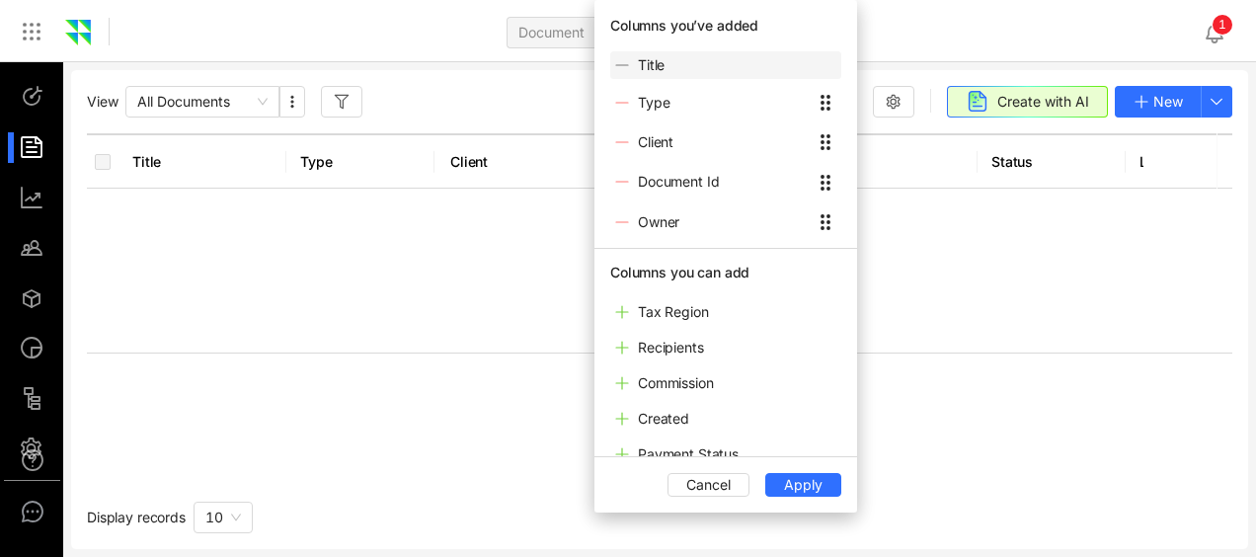
scroll to position [340, 0]
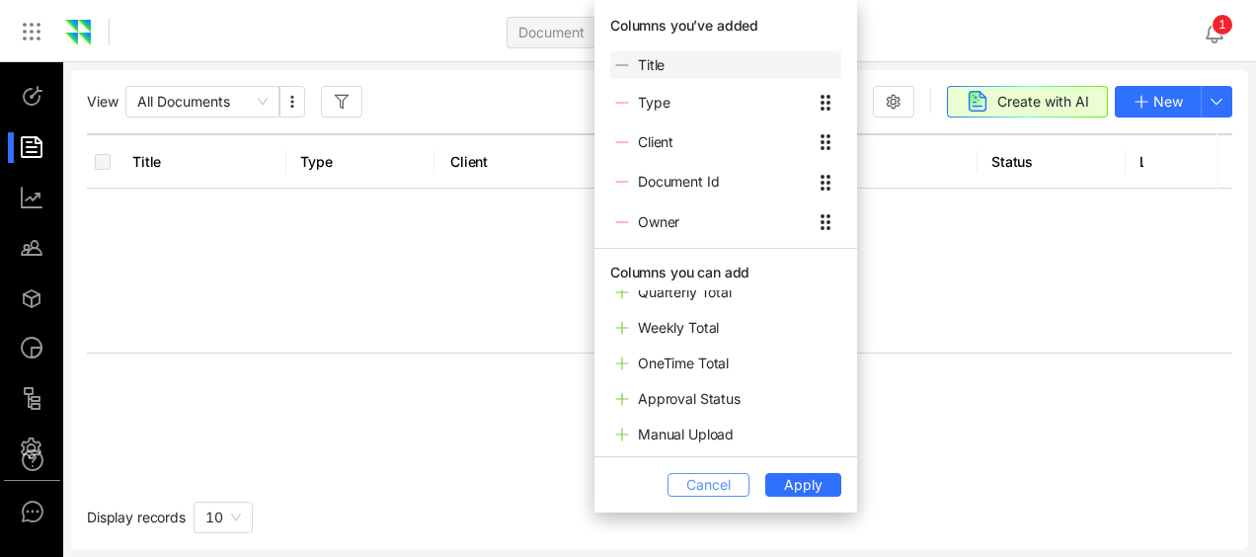
click at [713, 486] on span "Cancel" at bounding box center [708, 485] width 44 height 22
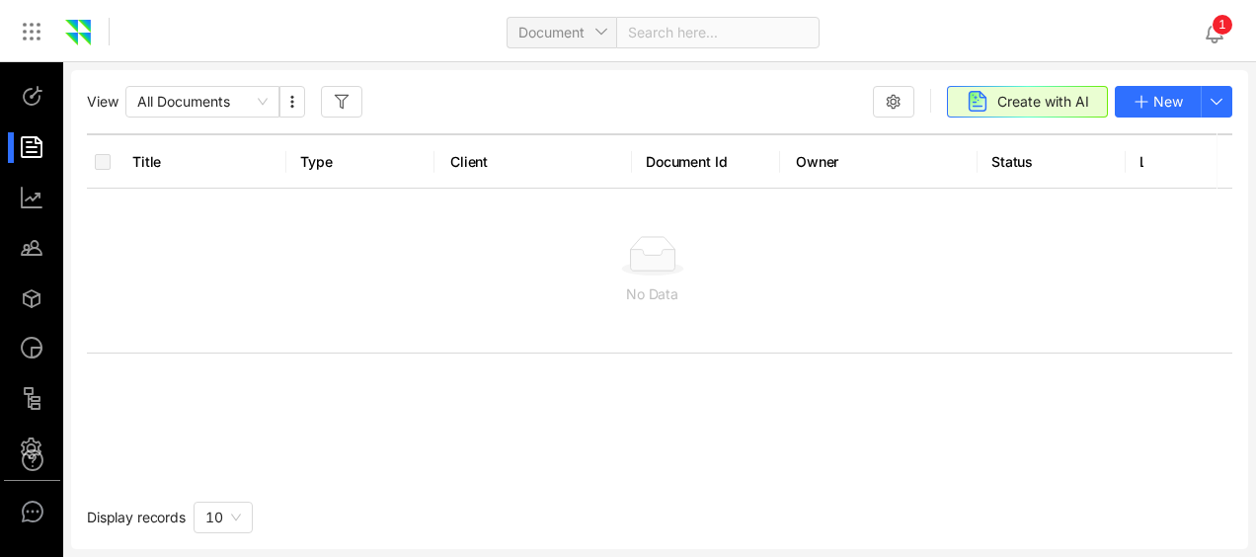
click at [1215, 47] on div "1" at bounding box center [1223, 31] width 40 height 45
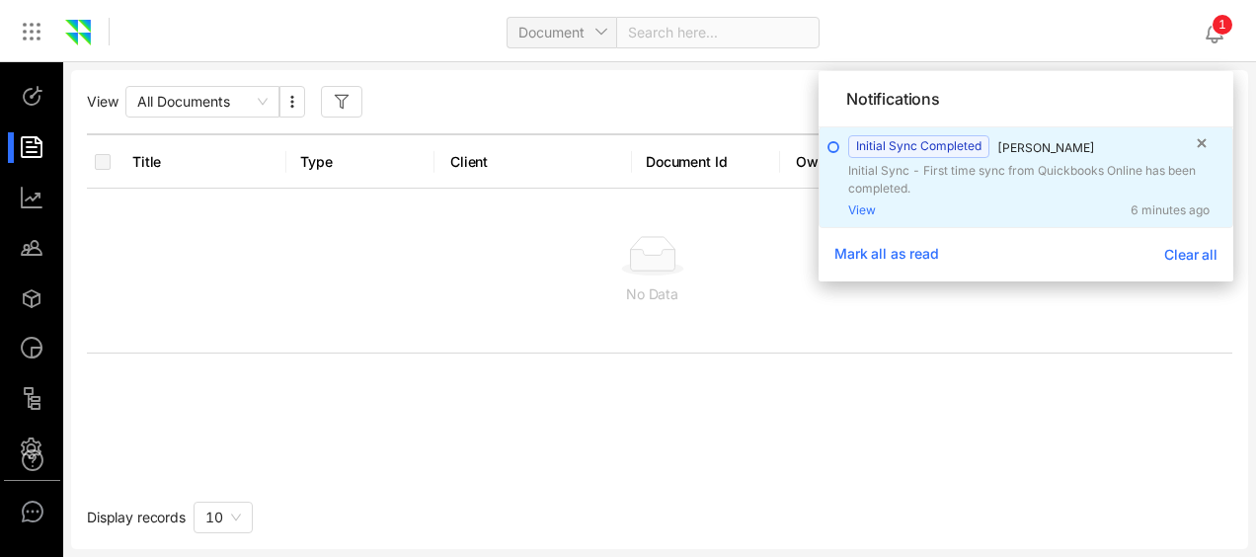
click at [865, 203] on span "View" at bounding box center [862, 210] width 28 height 18
